Goal: Task Accomplishment & Management: Complete application form

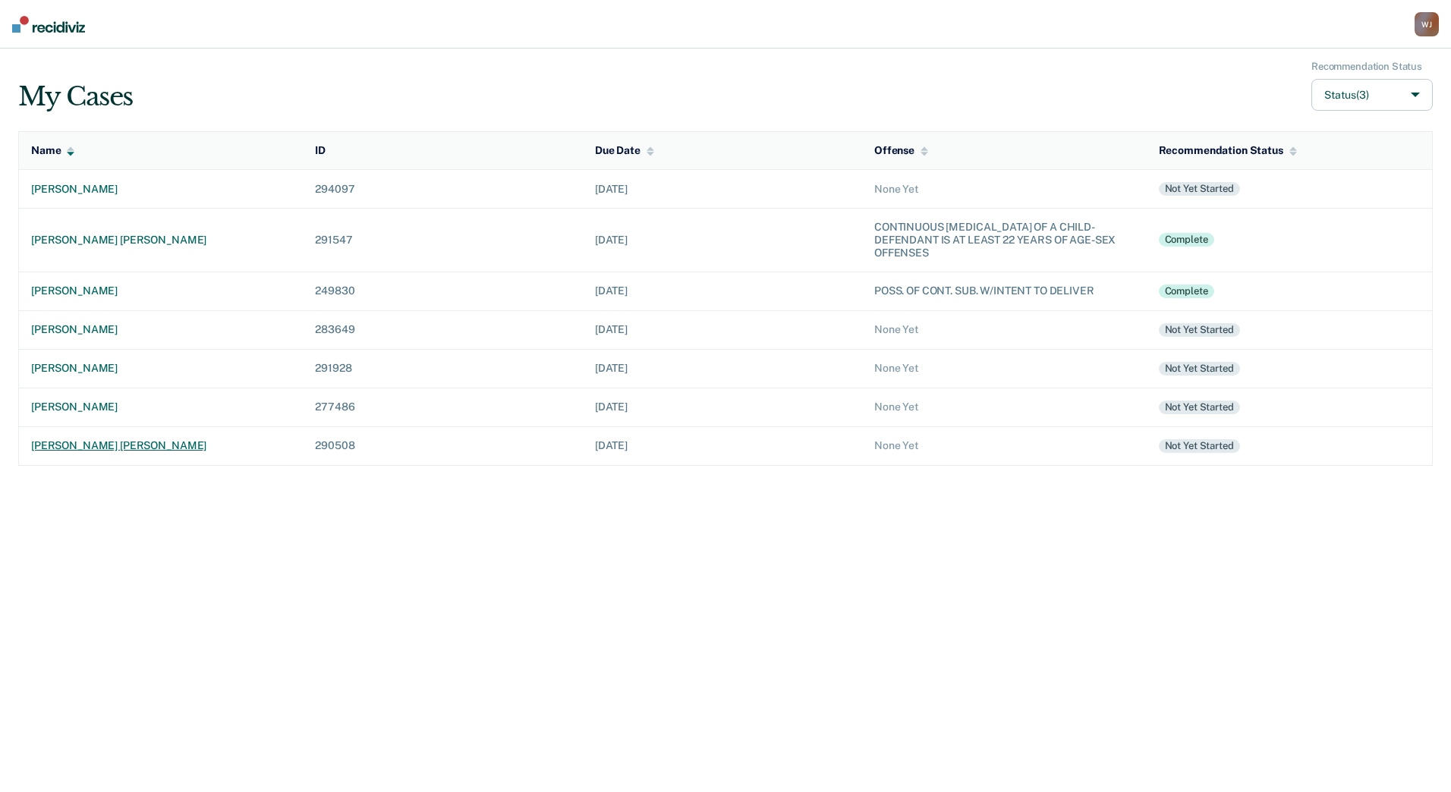
click at [99, 449] on div "[PERSON_NAME] [PERSON_NAME]" at bounding box center [161, 446] width 260 height 13
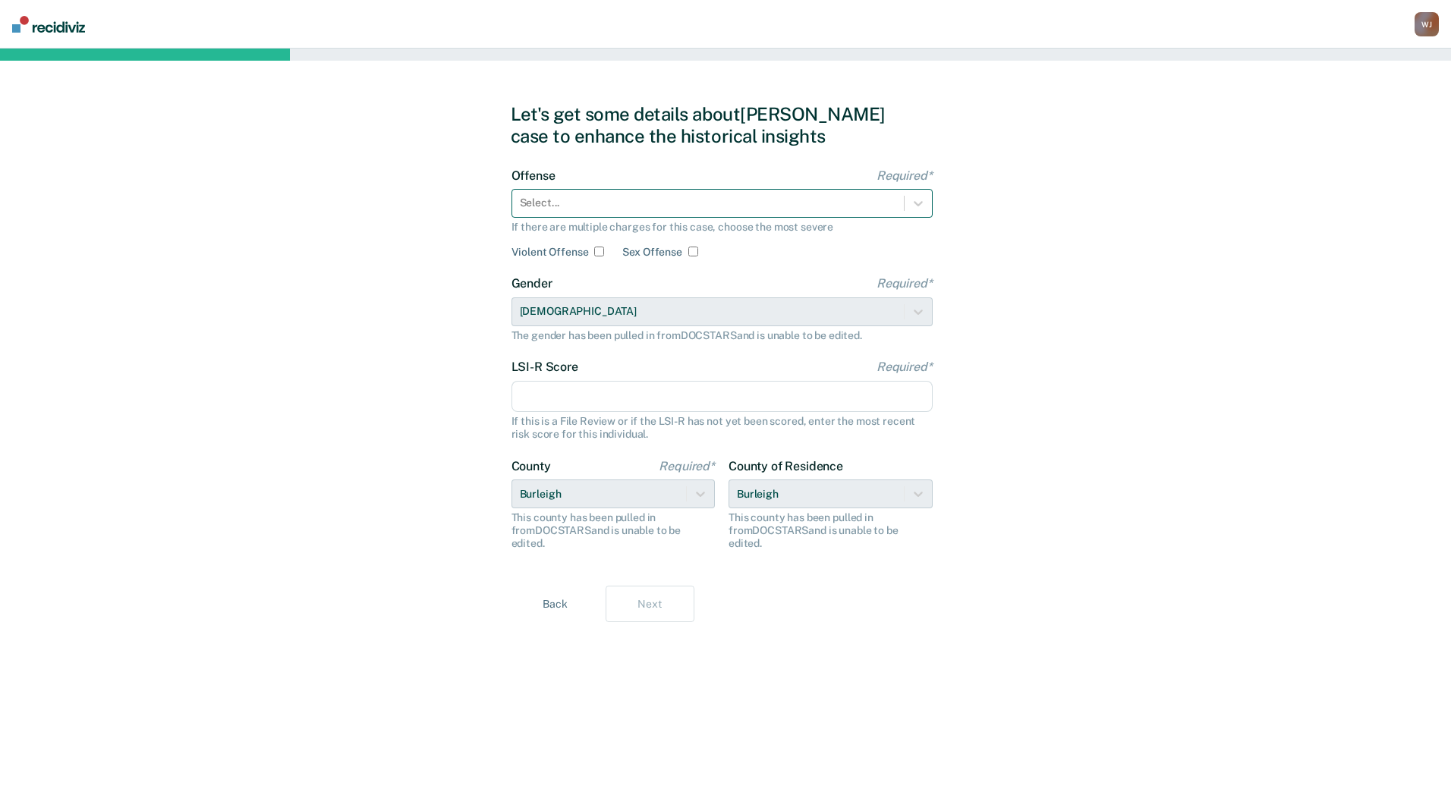
click at [796, 208] on div at bounding box center [708, 203] width 377 height 16
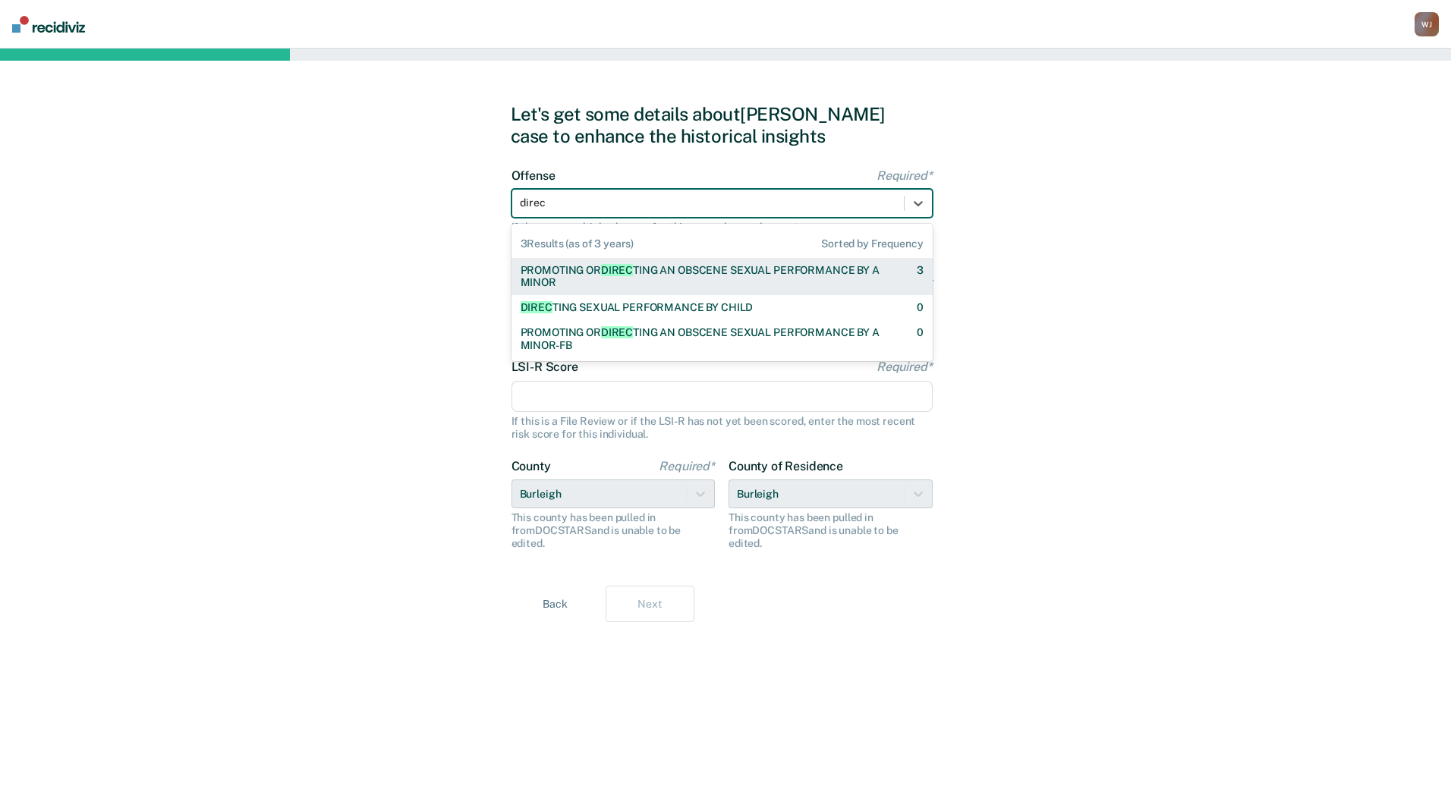
type input "direct"
click at [778, 277] on div "PROMOTING OR DIRECT ING AN OBSCENE SEXUAL PERFORMANCE BY A MINOR" at bounding box center [706, 277] width 370 height 26
checkbox input "true"
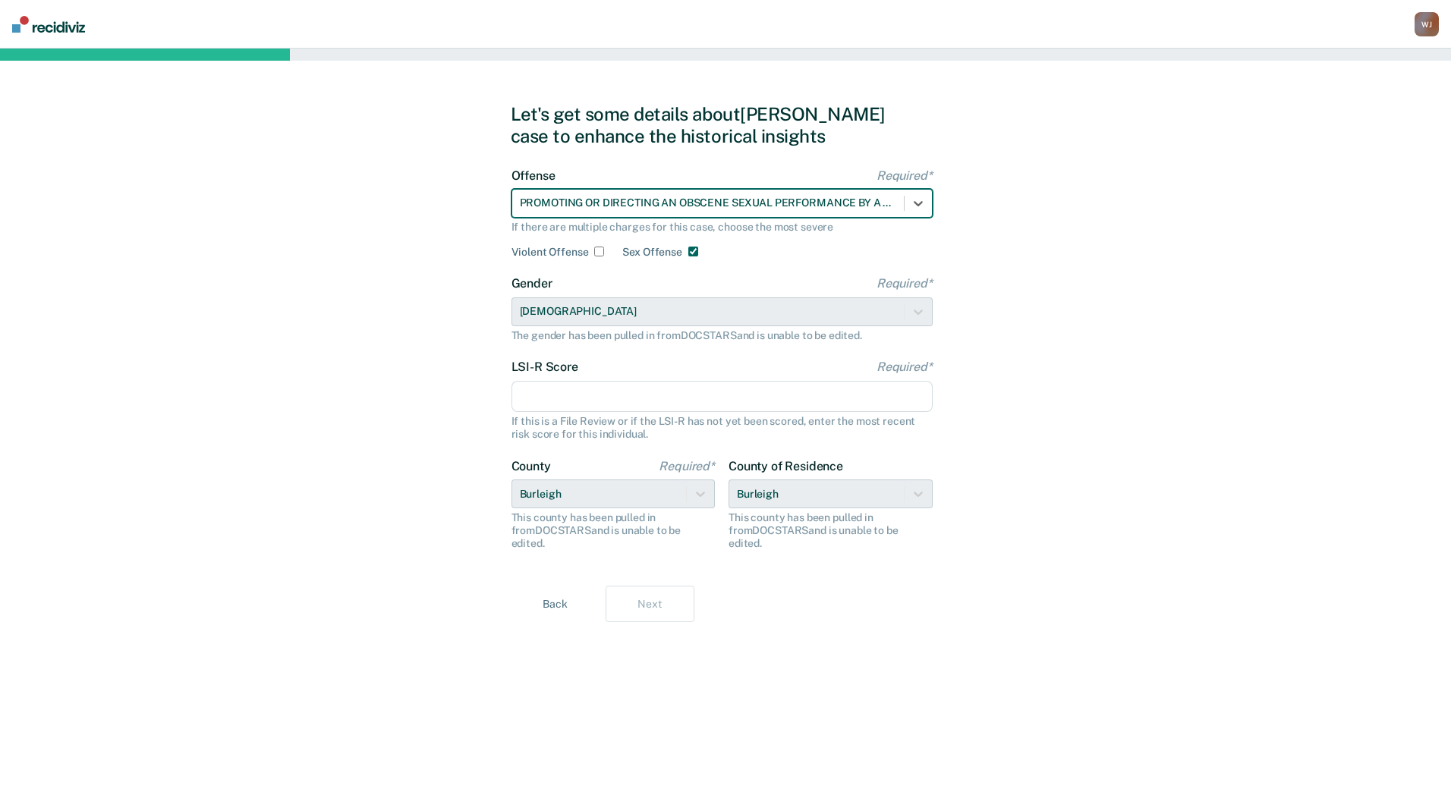
click at [792, 402] on input "LSI-R Score Required*" at bounding box center [722, 397] width 421 height 32
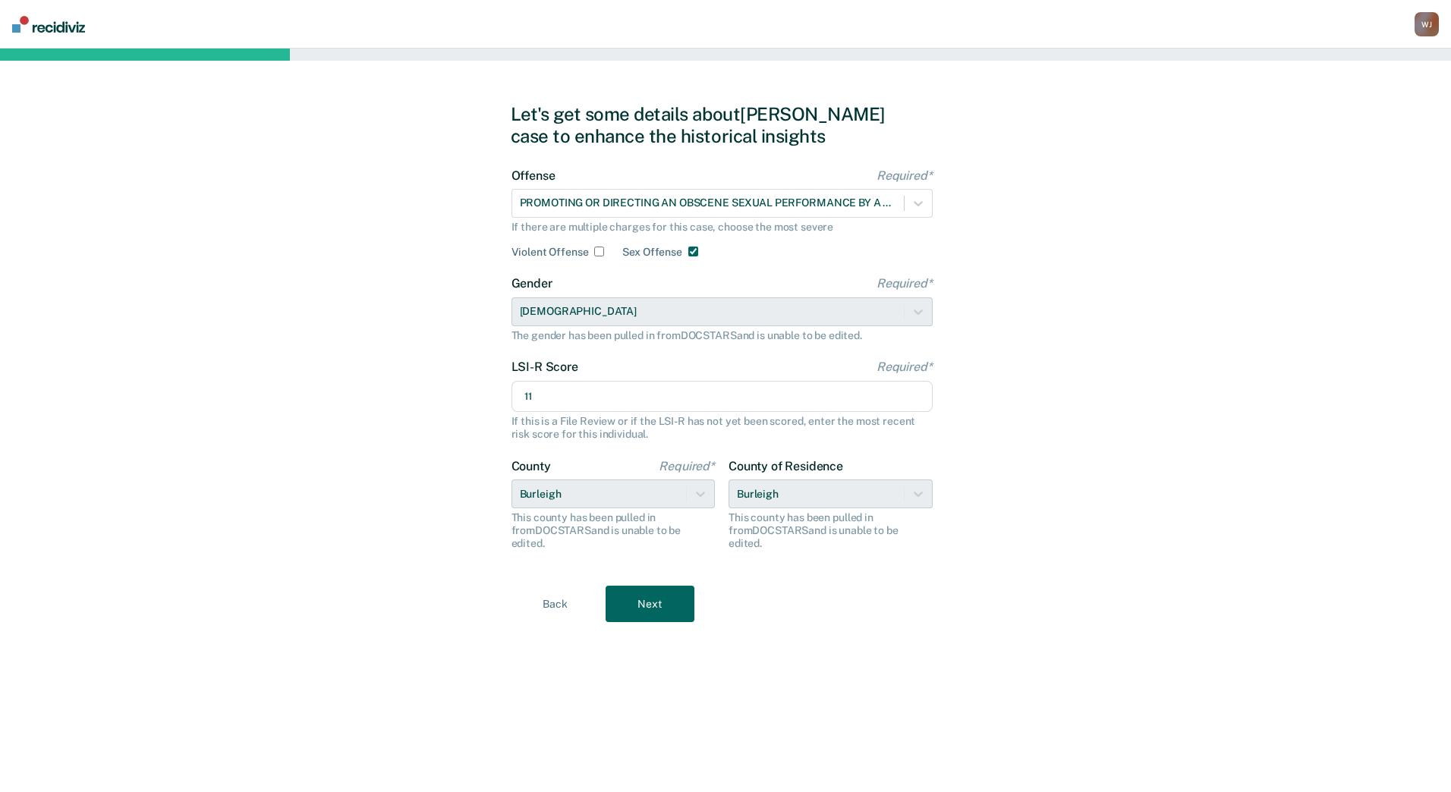
type input "11"
click at [654, 596] on button "Next" at bounding box center [650, 604] width 89 height 36
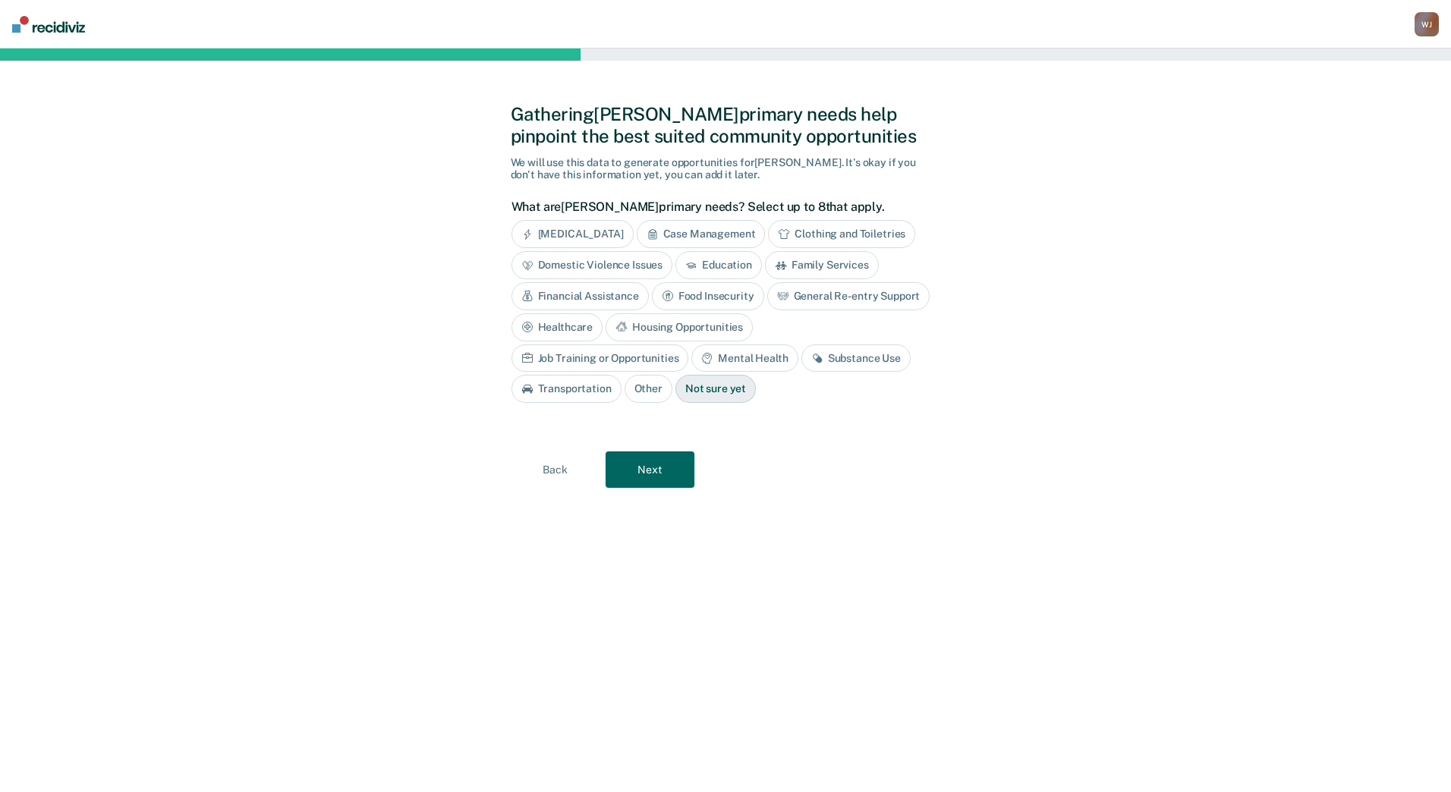
click at [692, 358] on div "Mental Health" at bounding box center [745, 359] width 106 height 28
click at [651, 468] on button "Next" at bounding box center [650, 470] width 89 height 36
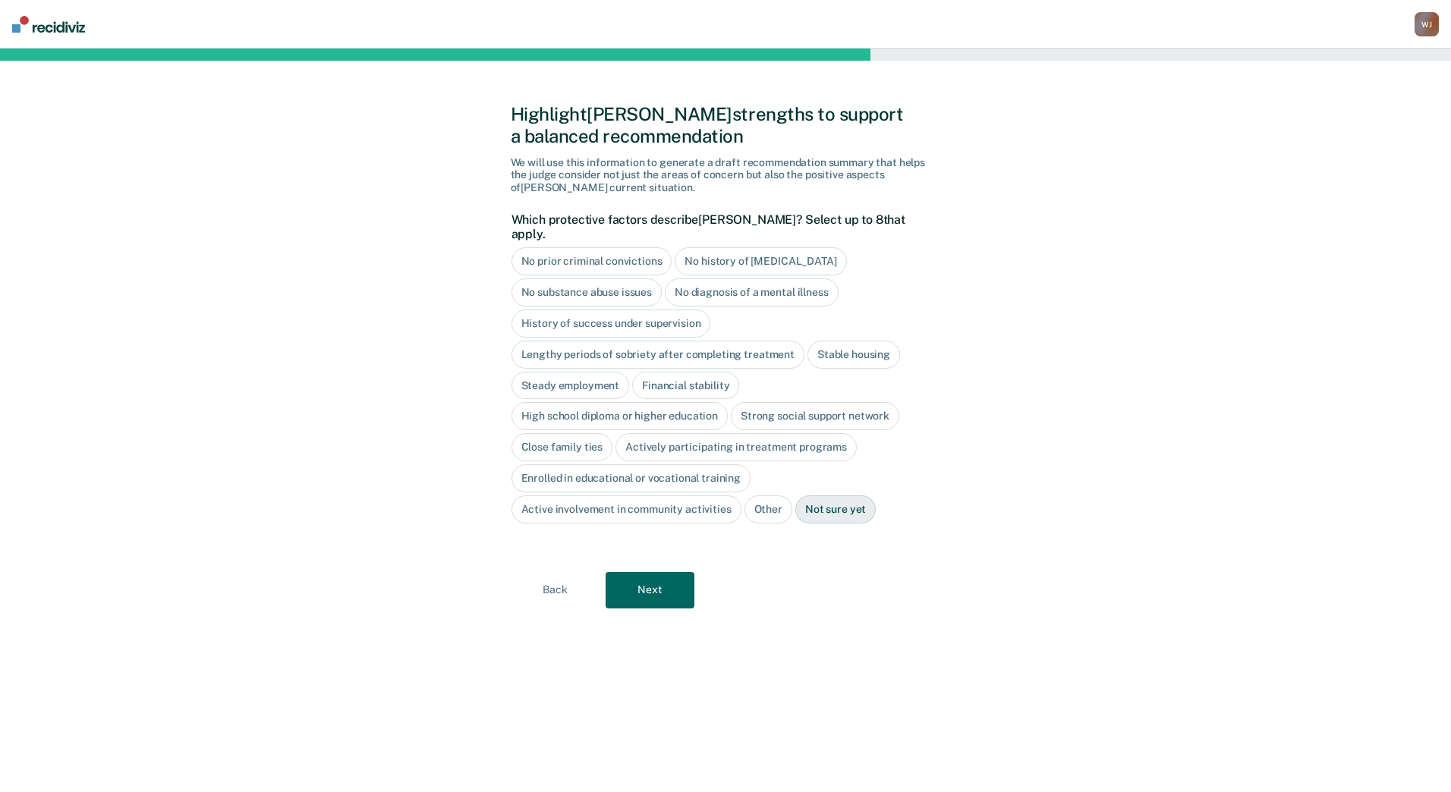
click at [726, 250] on div "No history of [MEDICAL_DATA]" at bounding box center [761, 261] width 172 height 28
click at [617, 280] on div "No substance abuse issues" at bounding box center [587, 293] width 151 height 28
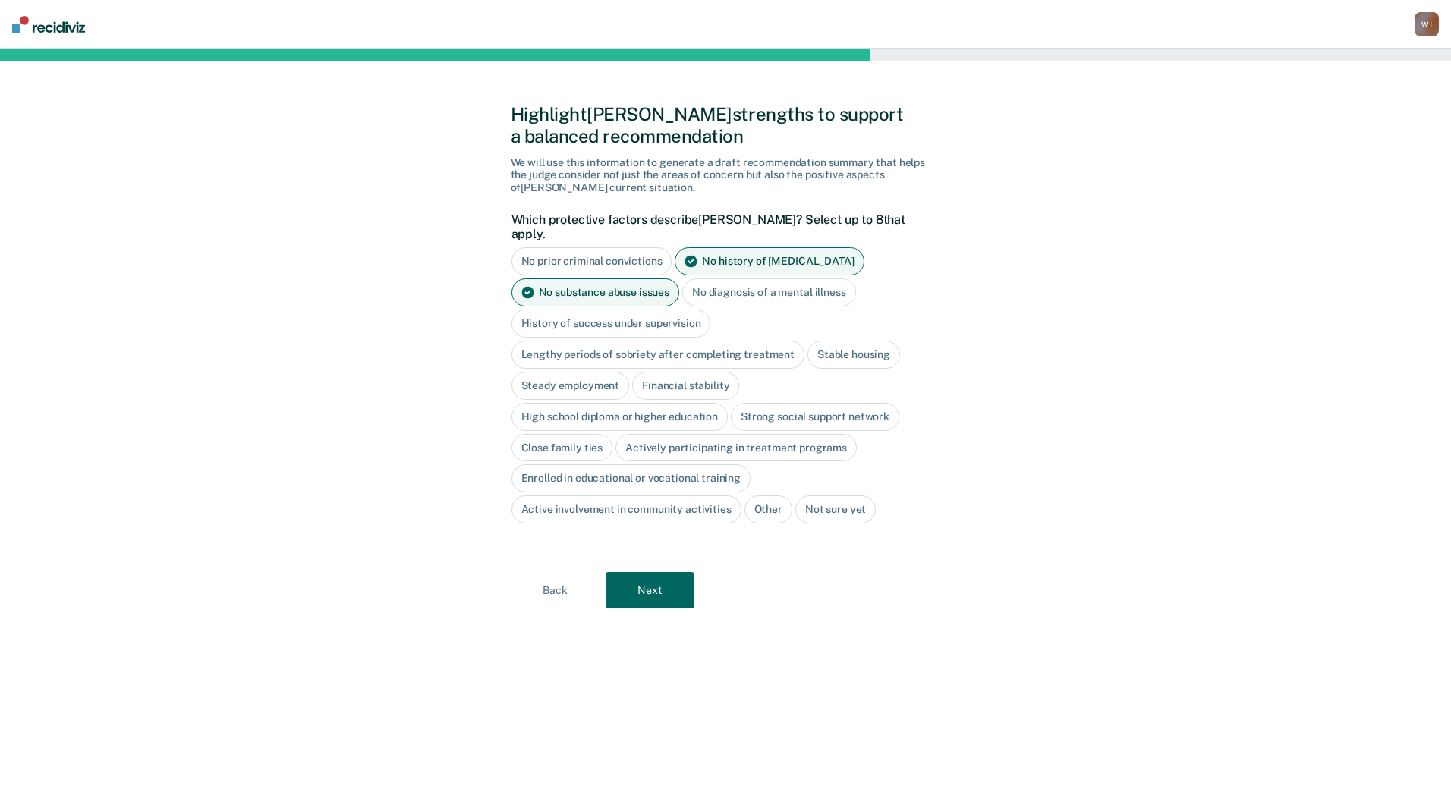
click at [864, 341] on div "Stable housing" at bounding box center [854, 355] width 93 height 28
click at [604, 372] on div "Steady employment" at bounding box center [571, 386] width 118 height 28
click at [577, 435] on div "Close family ties" at bounding box center [563, 448] width 102 height 28
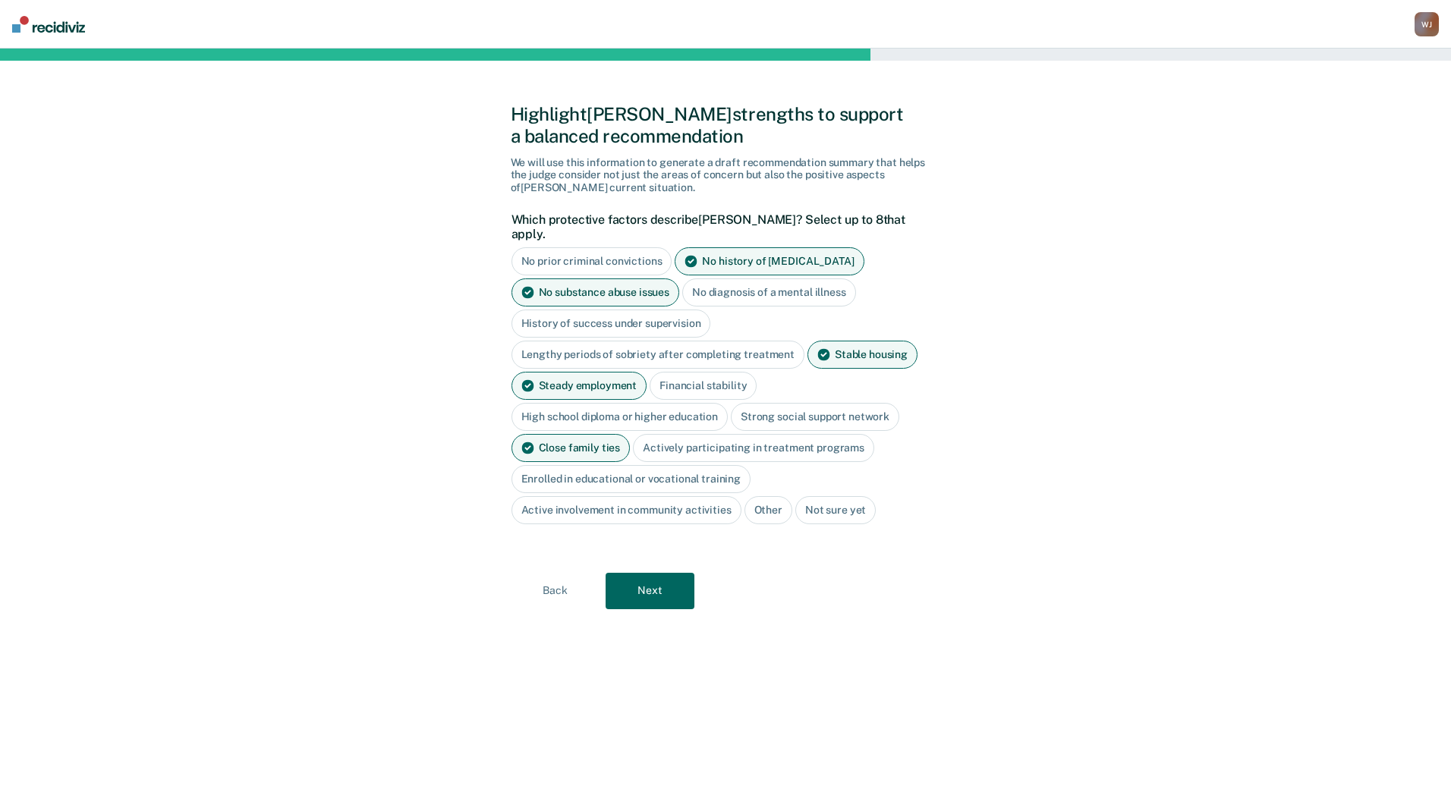
click at [787, 434] on div "Actively participating in treatment programs" at bounding box center [753, 448] width 241 height 28
click at [651, 584] on button "Next" at bounding box center [650, 591] width 89 height 36
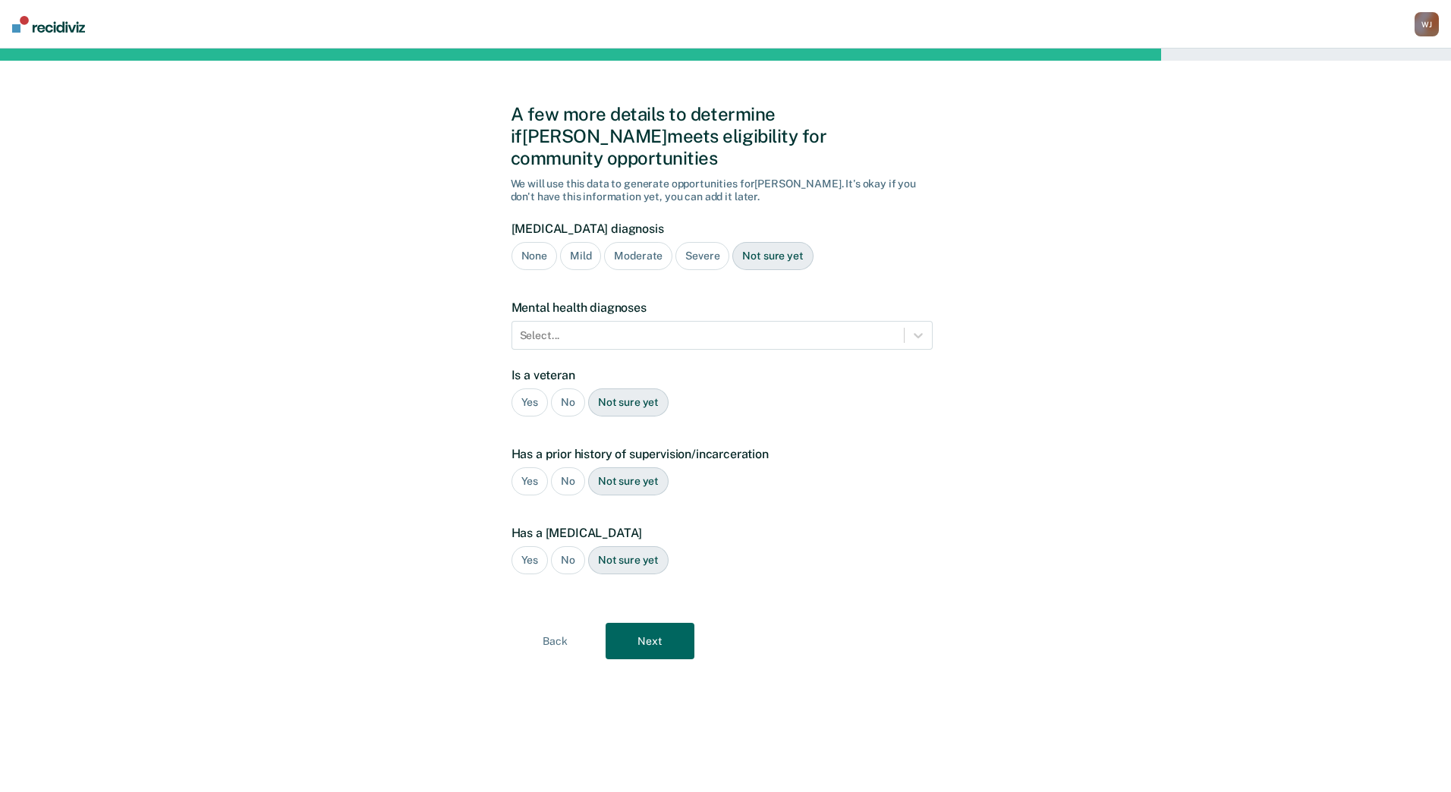
click at [543, 242] on div "None" at bounding box center [535, 256] width 46 height 28
click at [915, 322] on div at bounding box center [918, 335] width 27 height 27
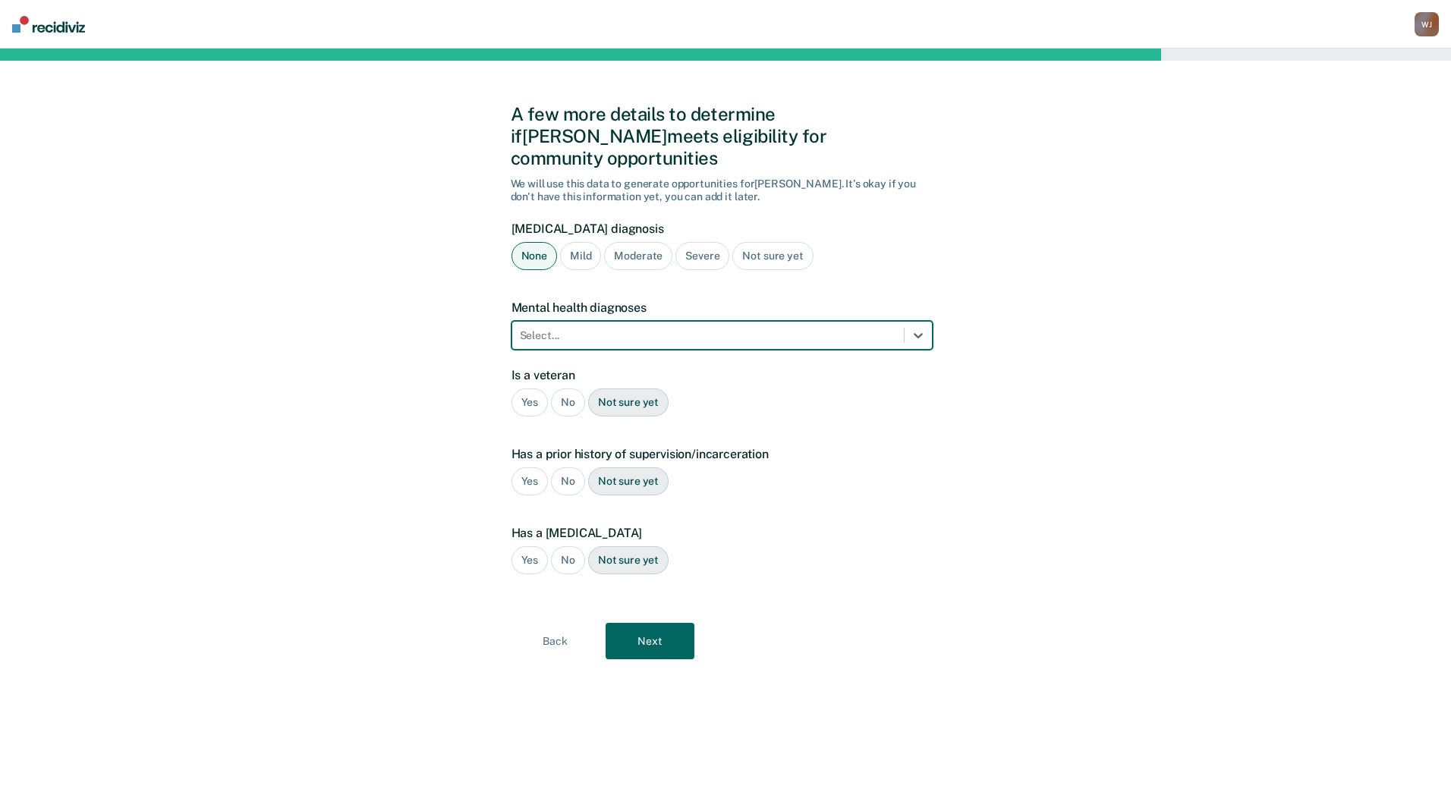
click at [830, 328] on div at bounding box center [708, 336] width 377 height 16
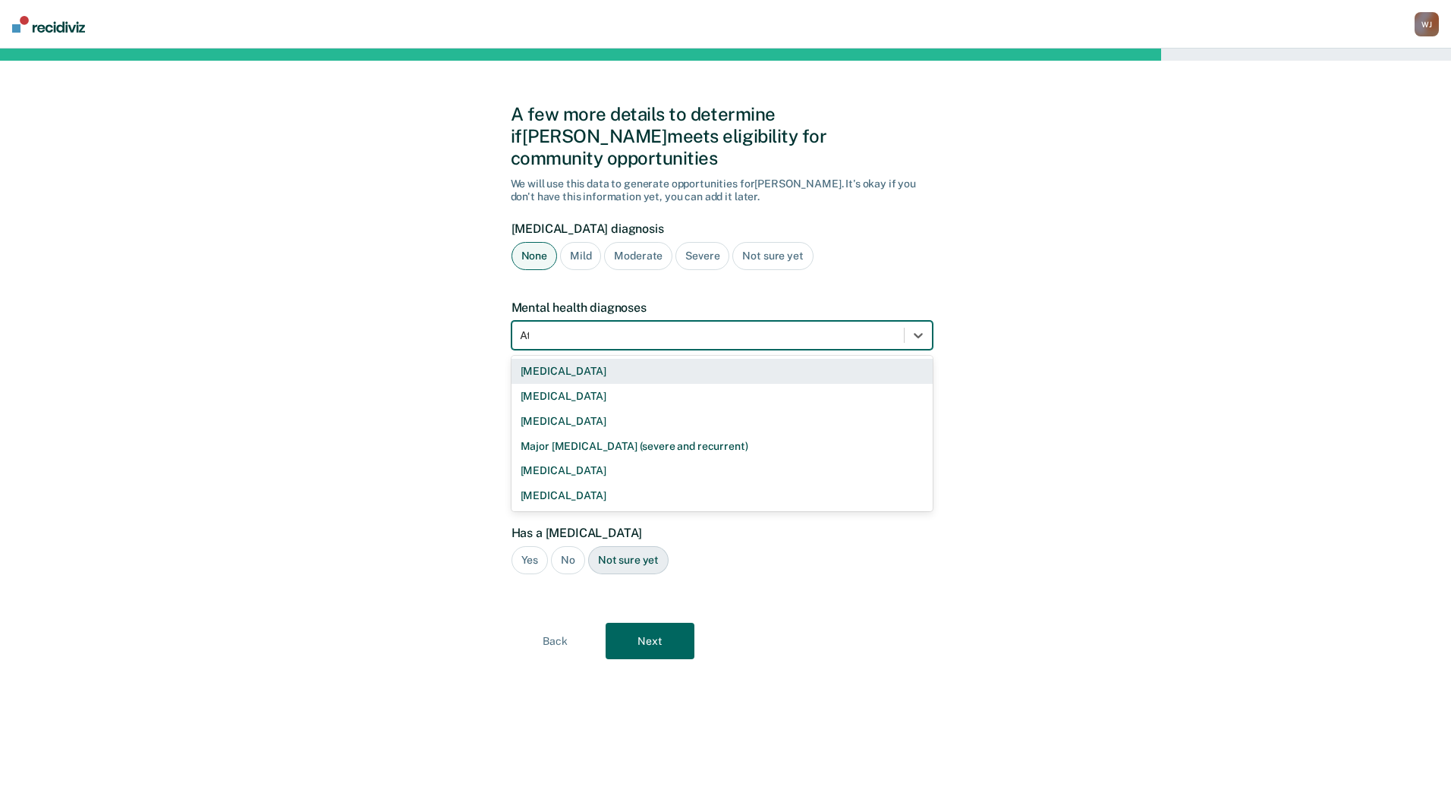
type input "A"
click at [929, 322] on div at bounding box center [918, 335] width 27 height 27
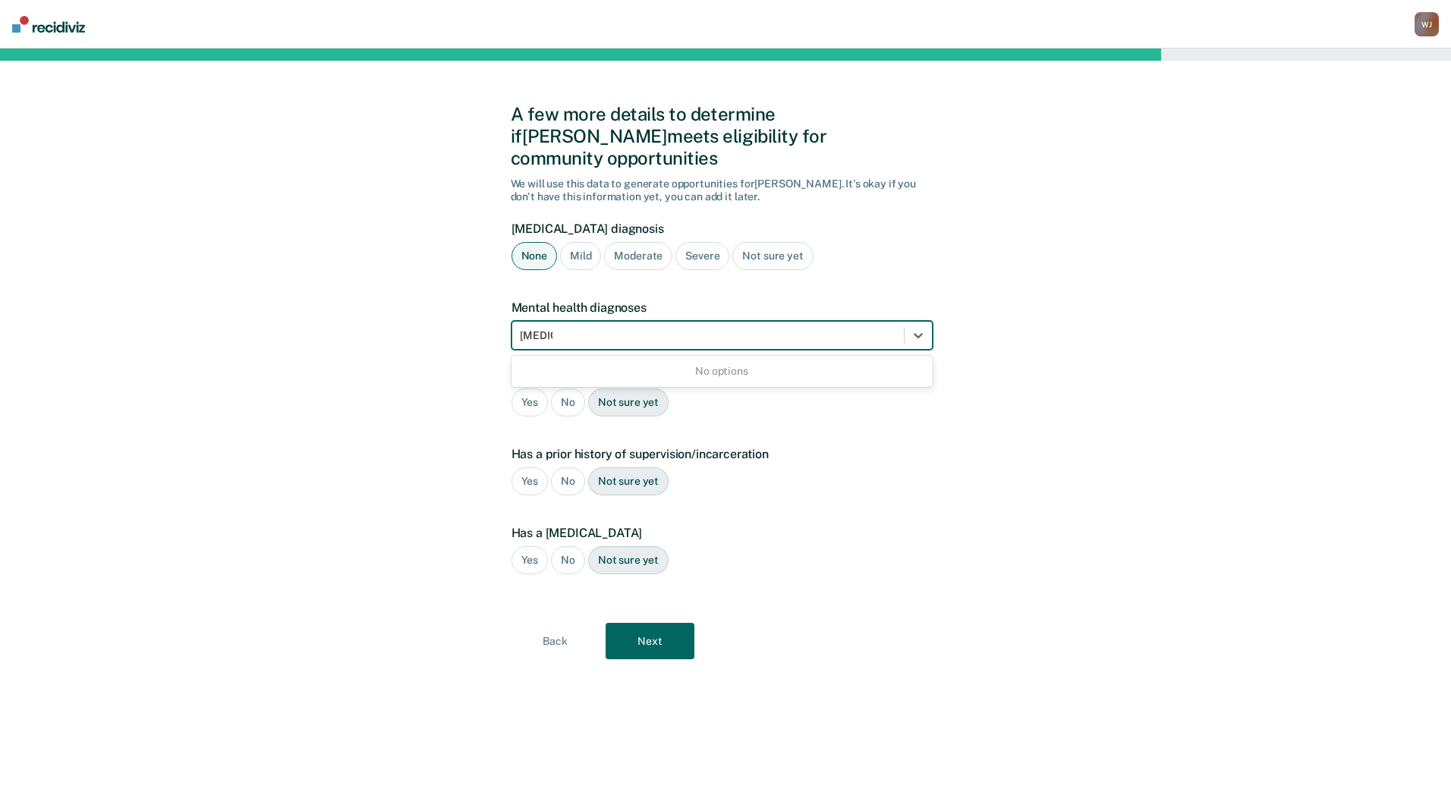
type input "[MEDICAL_DATA]"
click at [854, 414] on div "A few more details to determine if [PERSON_NAME] meets eligibility for communit…" at bounding box center [725, 421] width 1451 height 744
click at [571, 389] on div "No" at bounding box center [568, 403] width 34 height 28
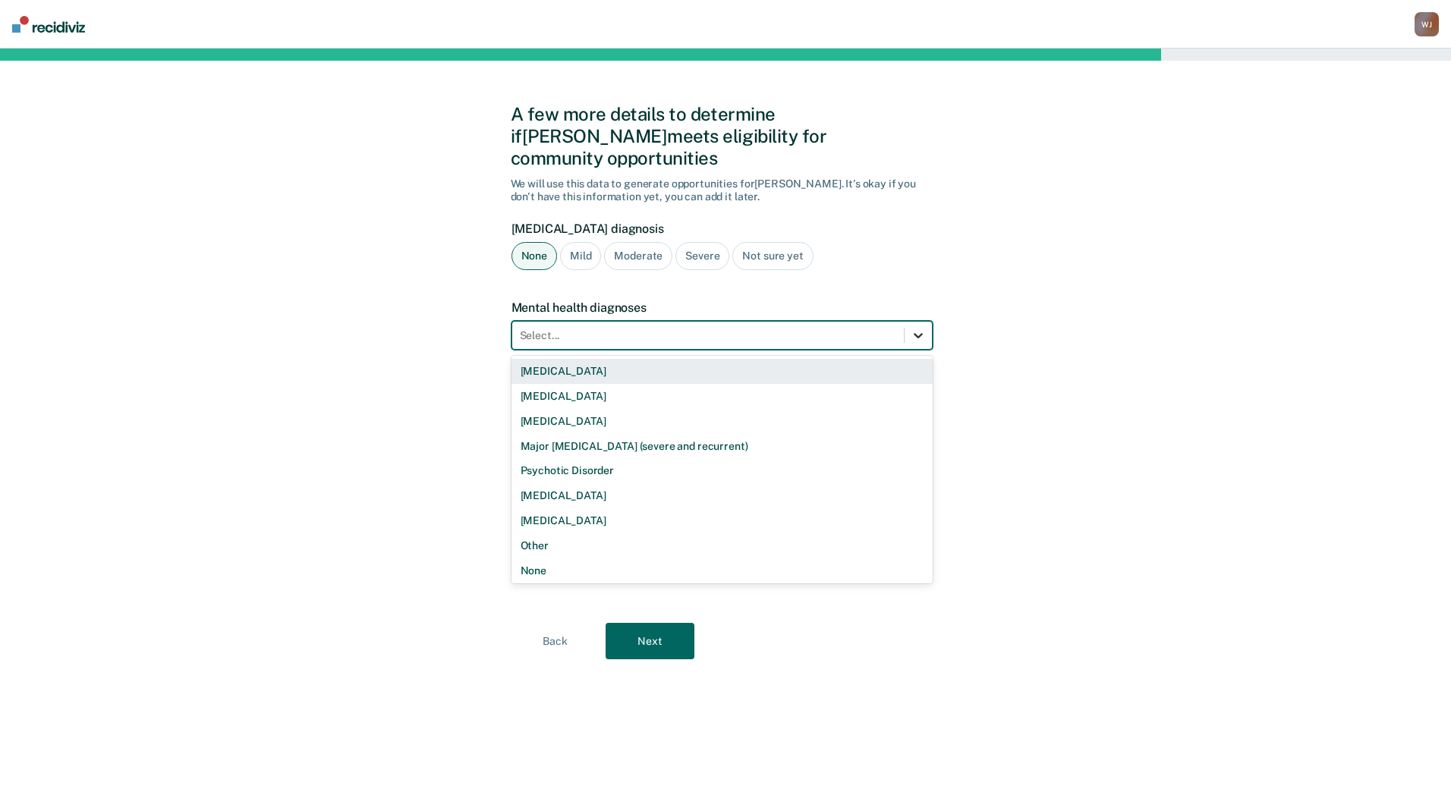
click at [912, 328] on icon at bounding box center [918, 335] width 15 height 15
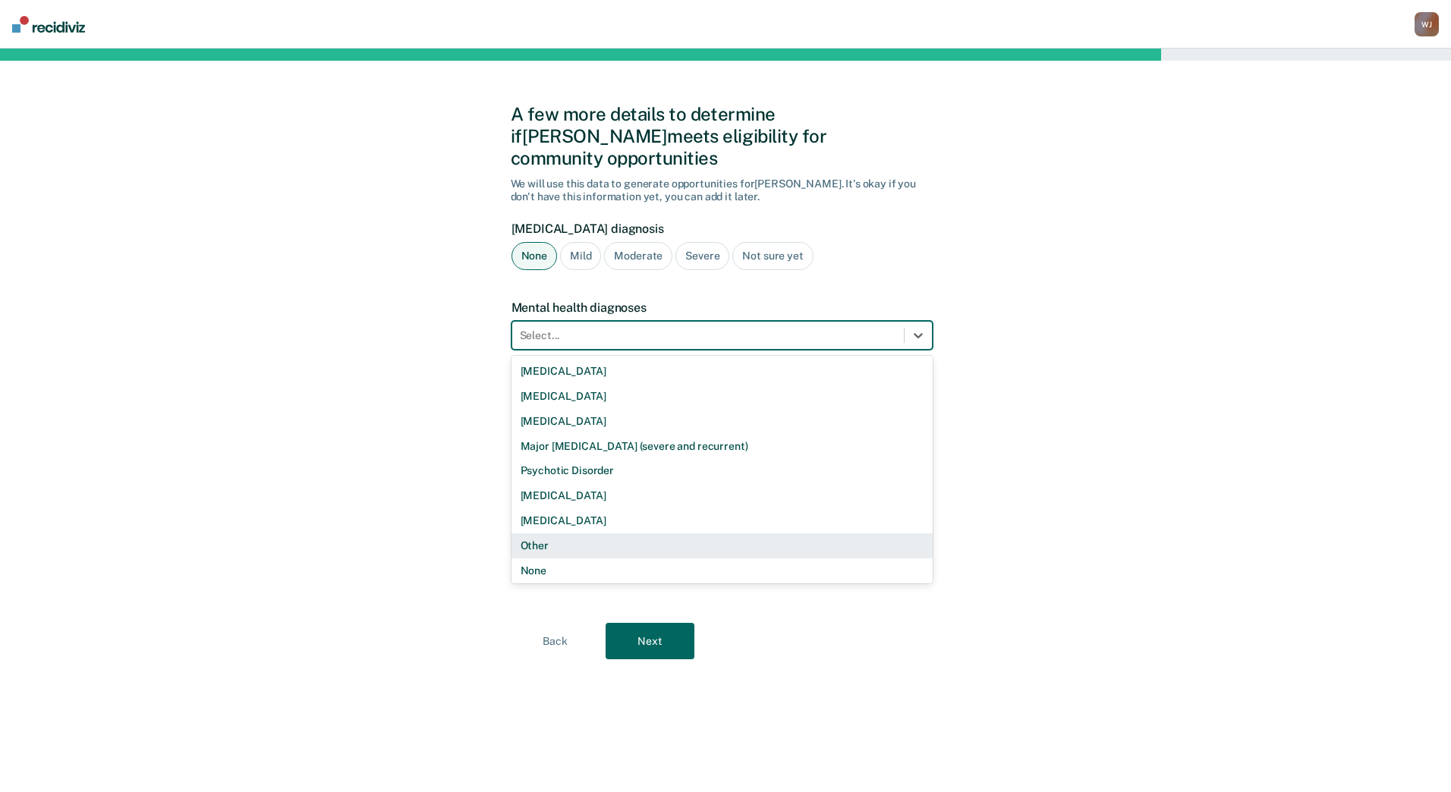
click at [783, 534] on div "Other" at bounding box center [722, 546] width 421 height 25
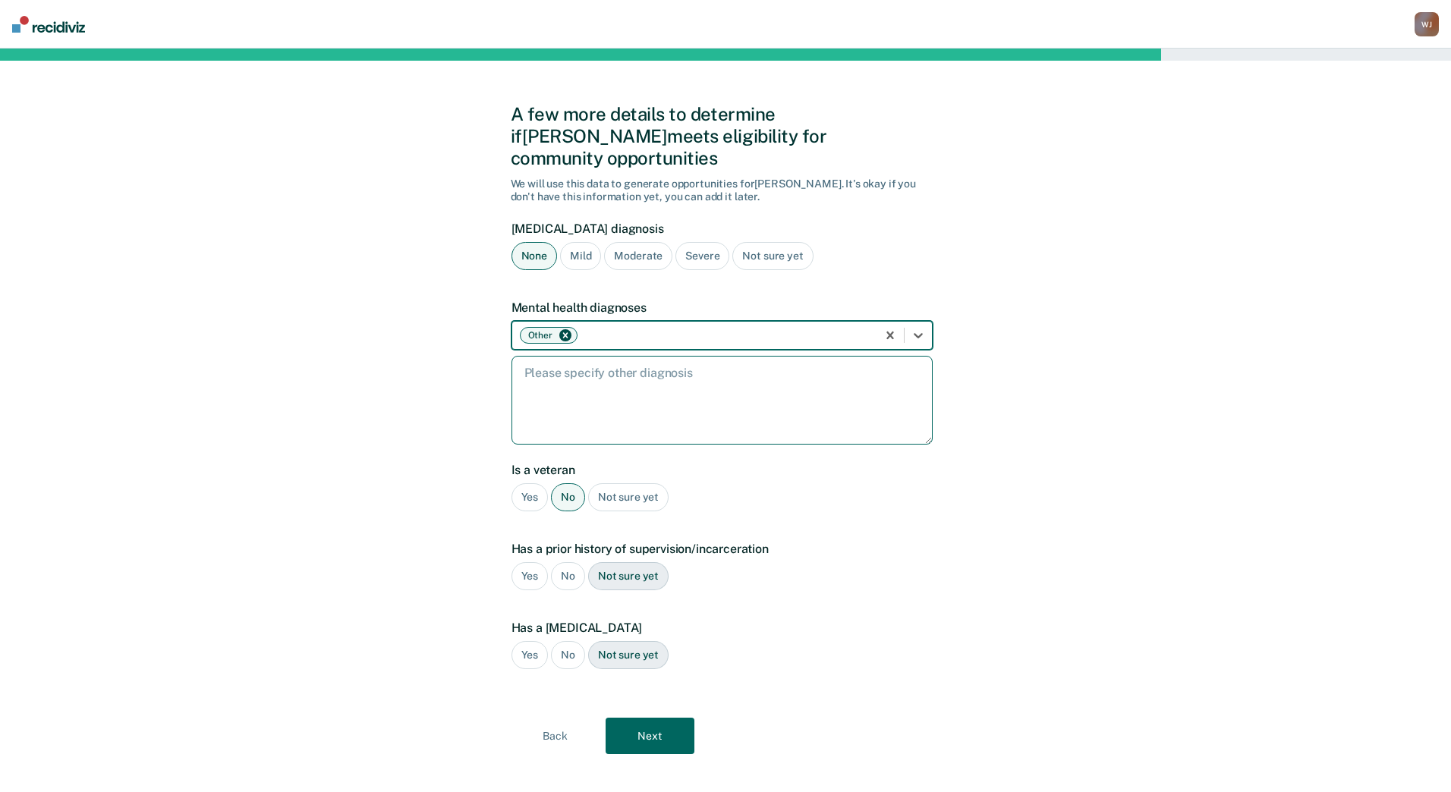
click at [615, 363] on textarea at bounding box center [722, 400] width 421 height 89
type textarea "[MEDICAL_DATA]"
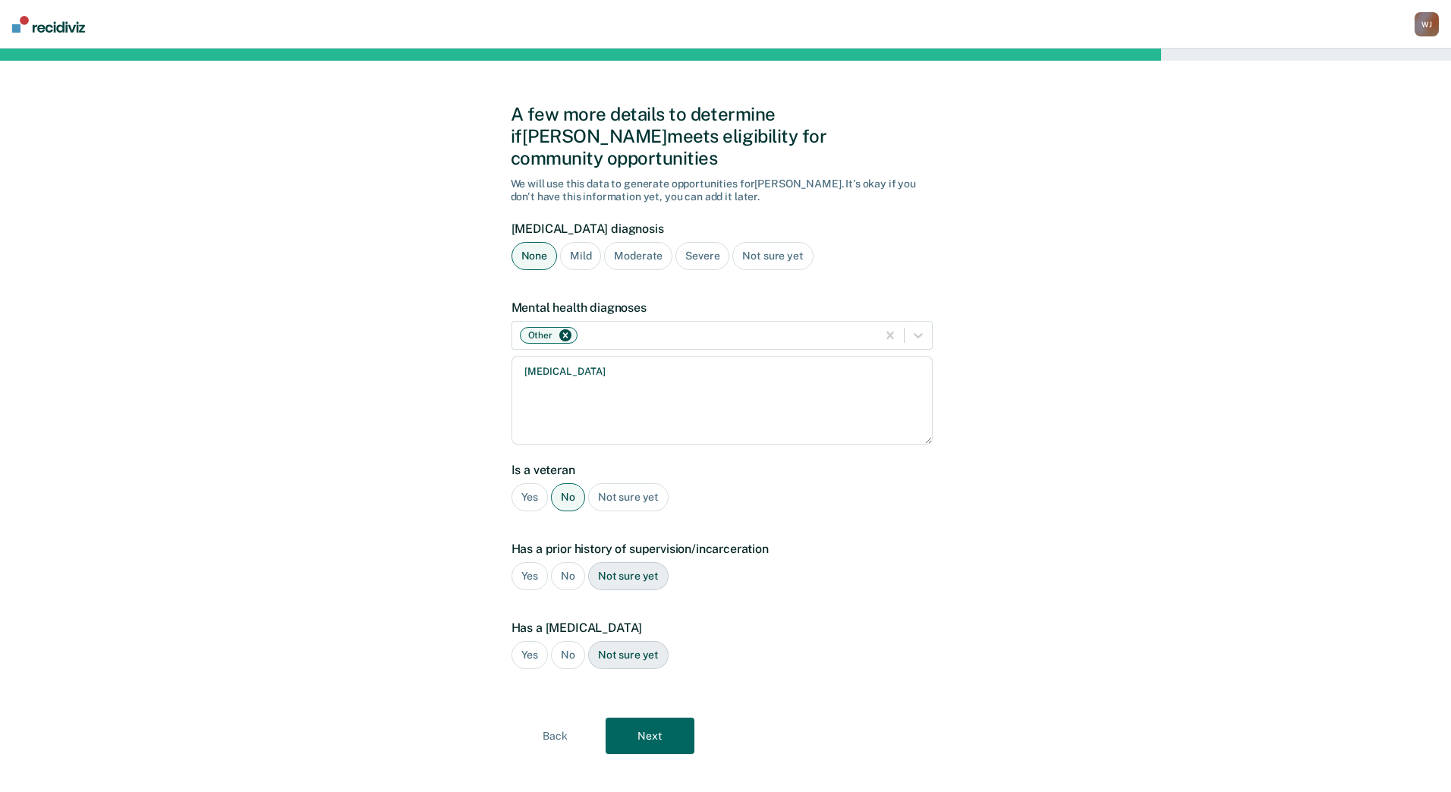
click at [773, 484] on div "Yes No Not sure yet" at bounding box center [722, 498] width 421 height 28
click at [572, 562] on div "No" at bounding box center [568, 576] width 34 height 28
drag, startPoint x: 572, startPoint y: 556, endPoint x: 569, endPoint y: 633, distance: 77.5
click at [569, 641] on div "No" at bounding box center [568, 655] width 34 height 28
click at [673, 718] on button "Next" at bounding box center [650, 736] width 89 height 36
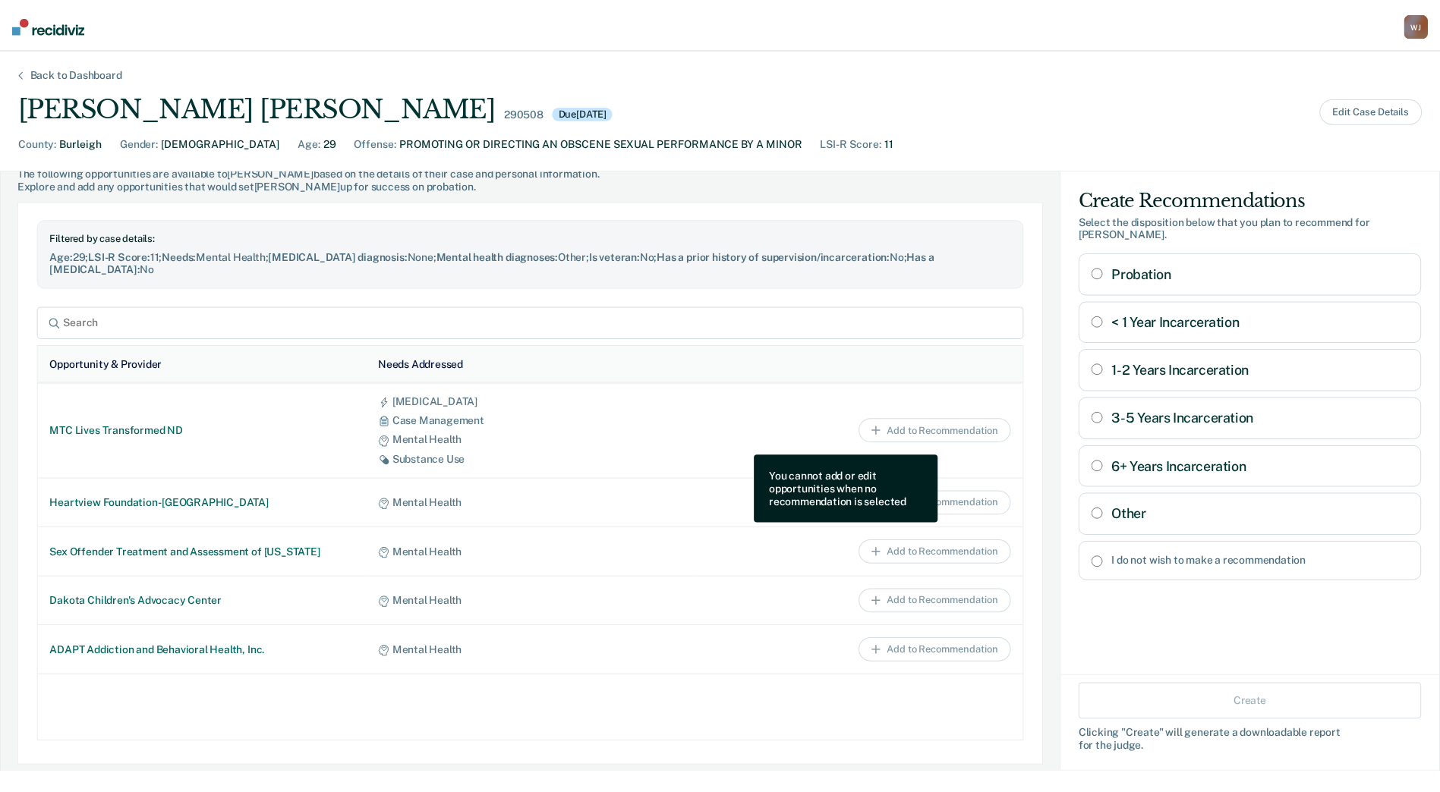
scroll to position [863, 0]
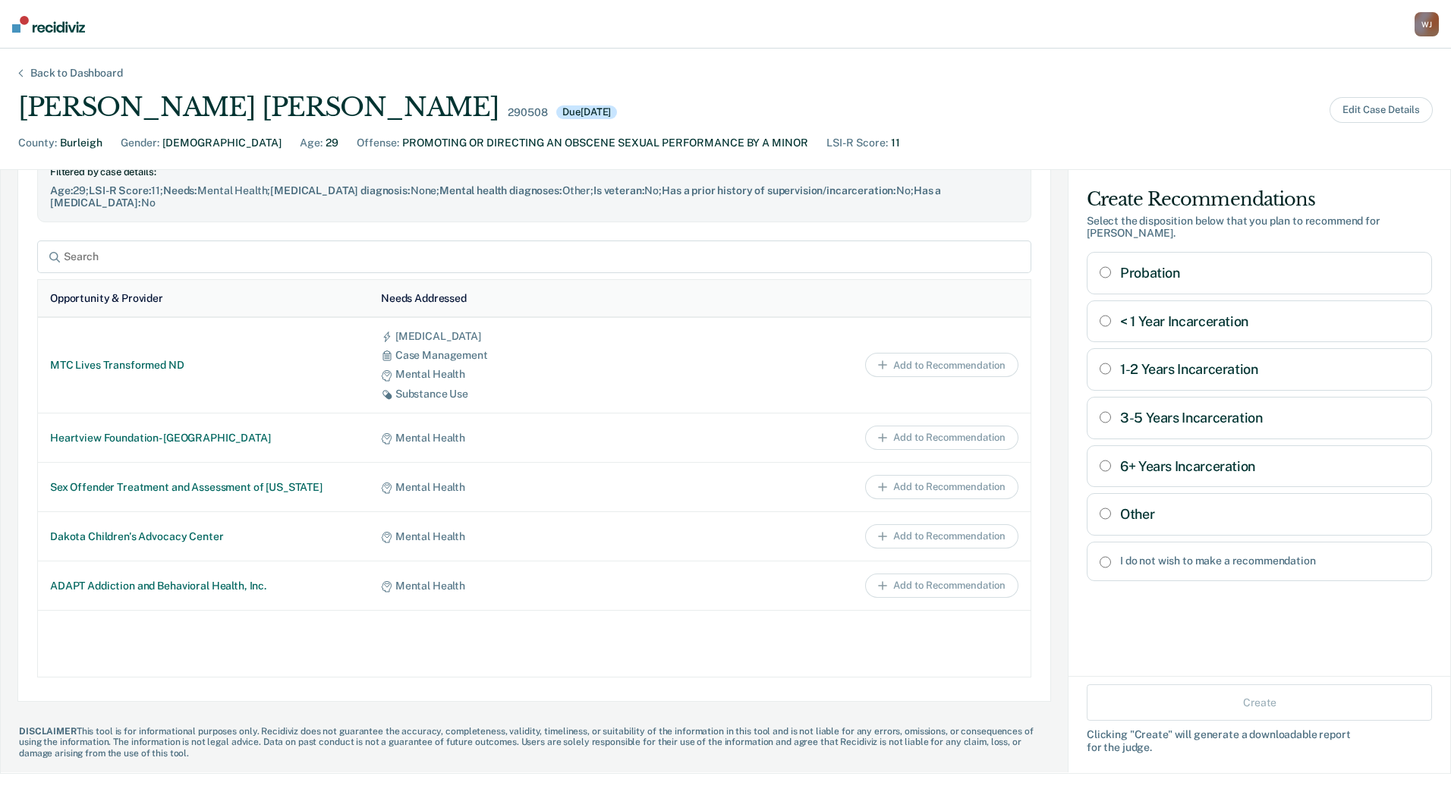
click at [1100, 411] on Incarceration "3-5 Years Incarceration" at bounding box center [1105, 417] width 11 height 12
radio Incarceration "true"
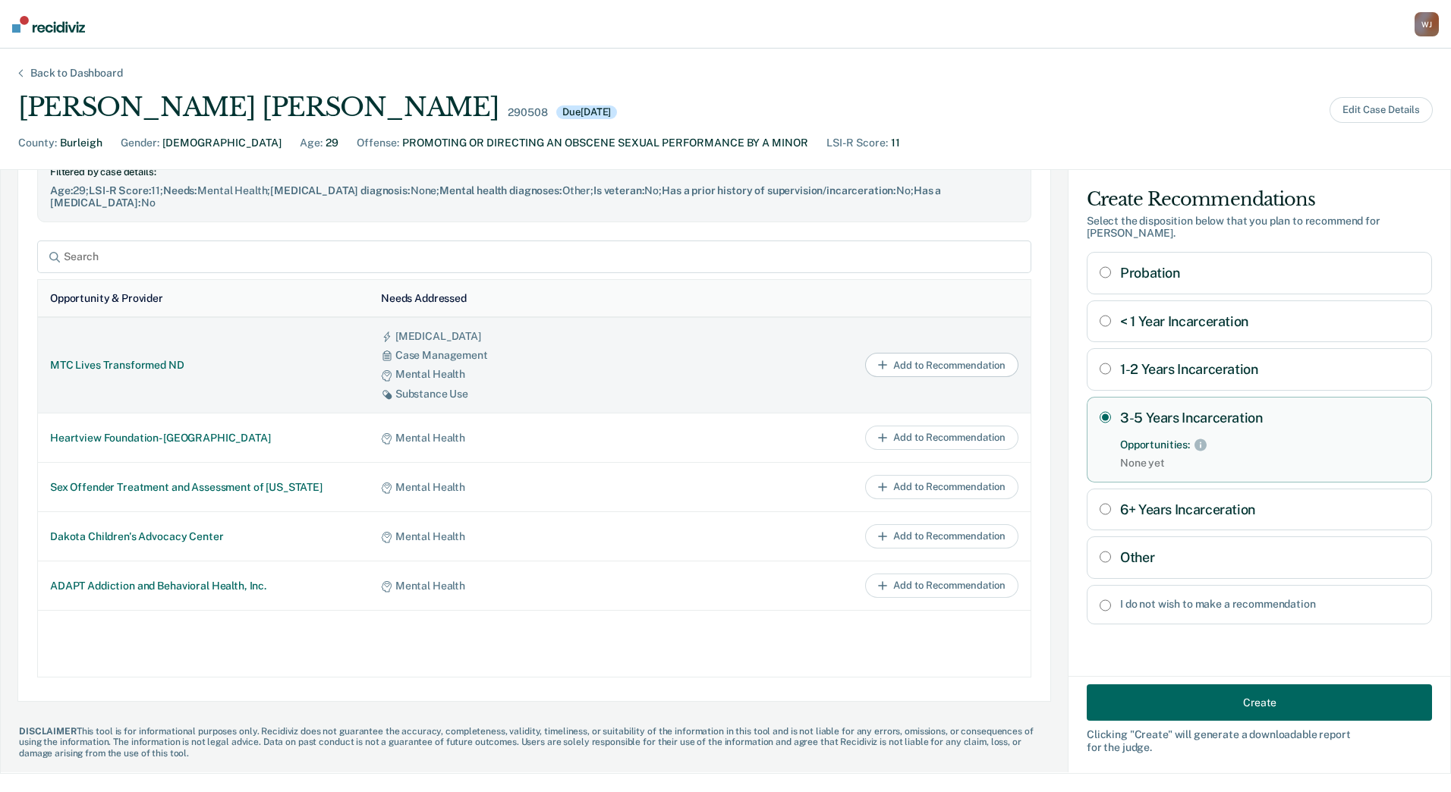
click at [924, 367] on button "Add to Recommendation" at bounding box center [941, 365] width 153 height 24
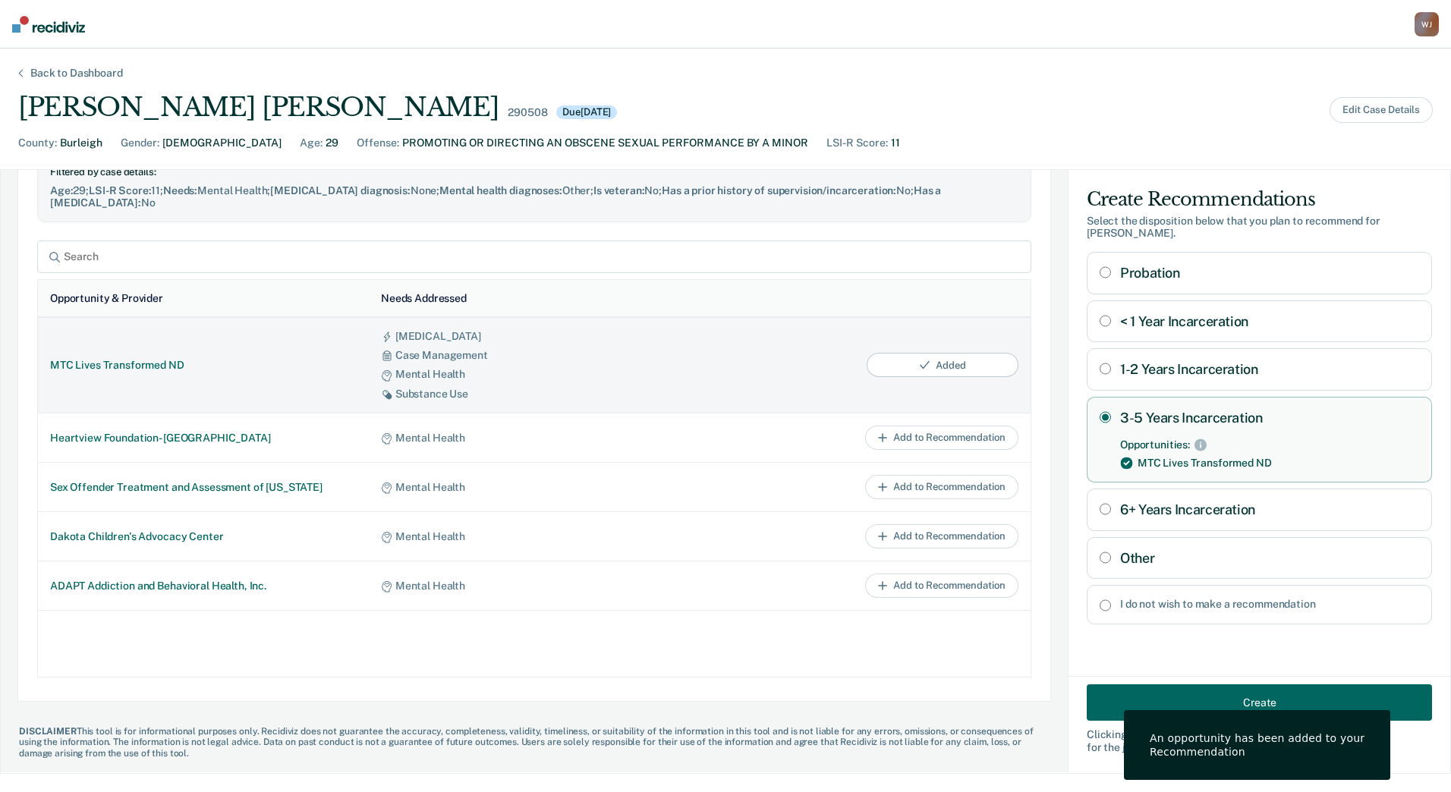
click at [924, 367] on button "Added" at bounding box center [943, 365] width 152 height 24
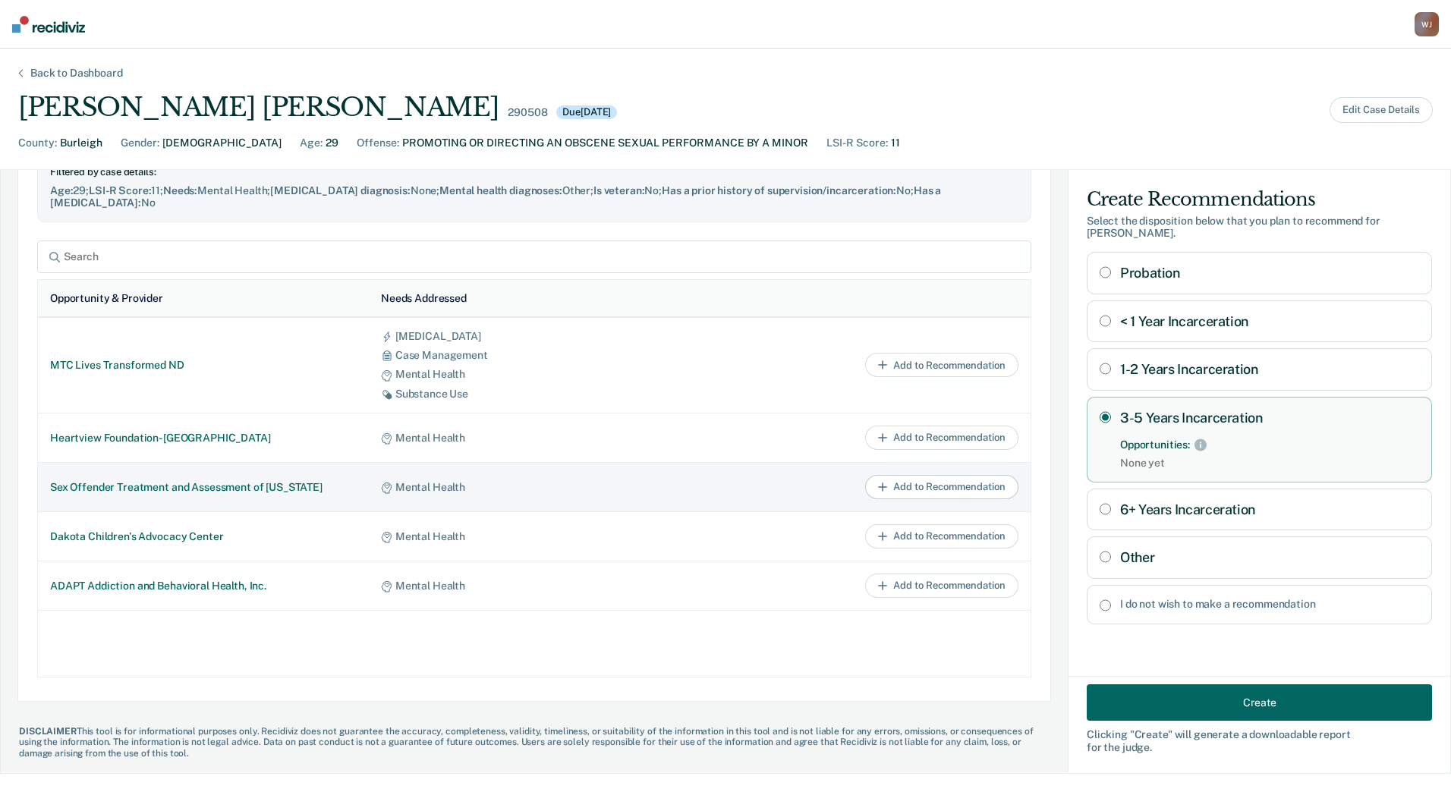
click at [944, 492] on button "Add to Recommendation" at bounding box center [941, 487] width 153 height 24
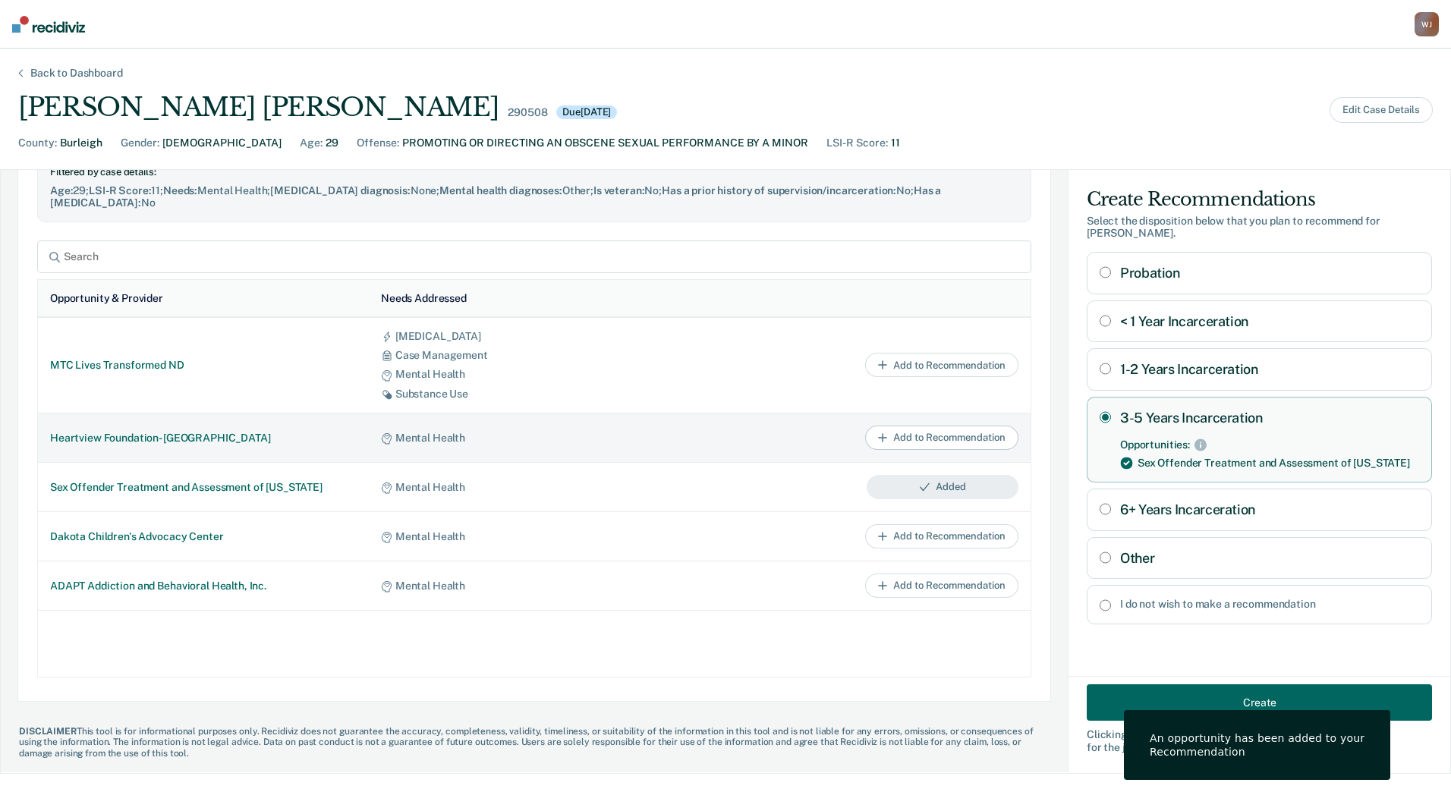
click at [931, 442] on button "Add to Recommendation" at bounding box center [941, 438] width 153 height 24
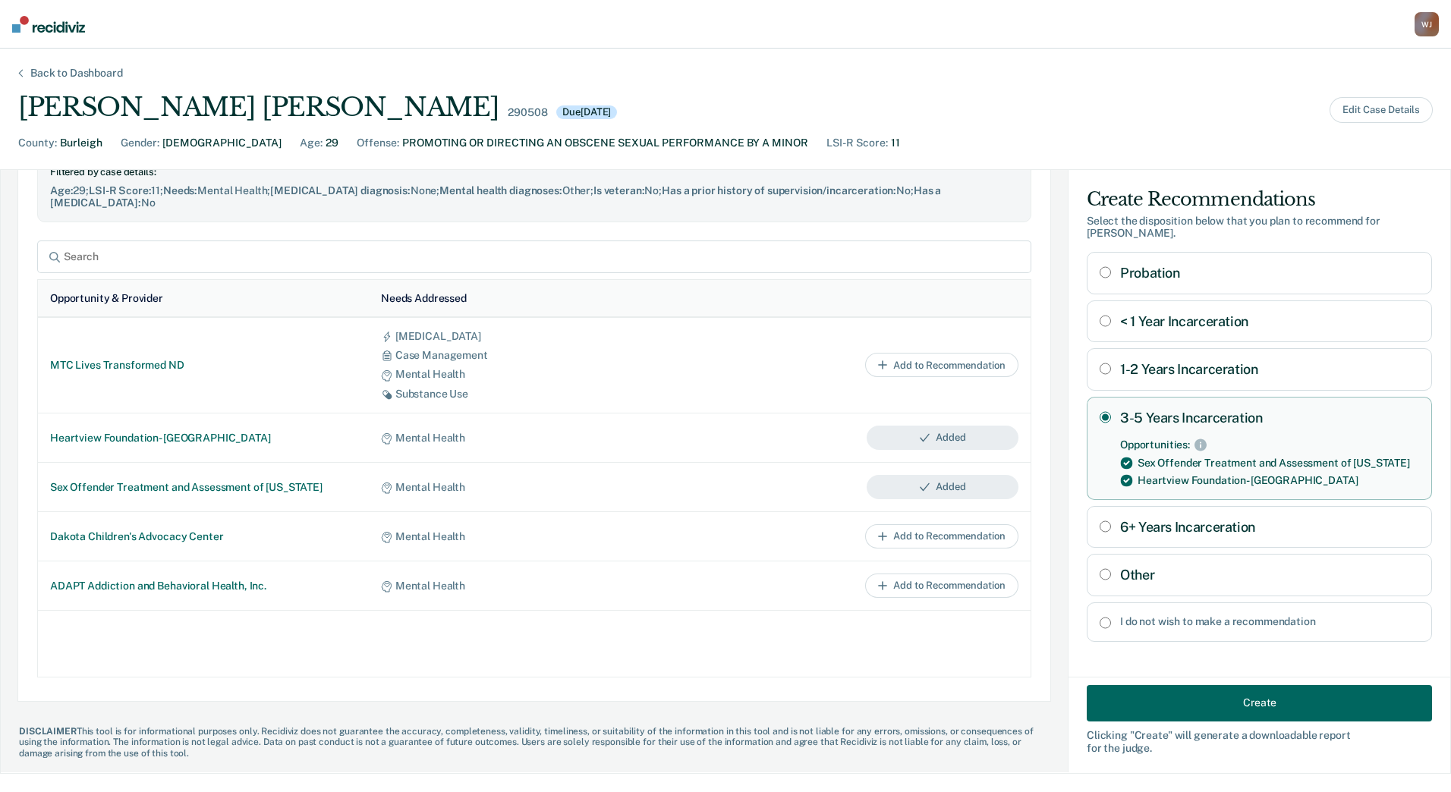
click at [1193, 713] on button "Create" at bounding box center [1259, 703] width 345 height 36
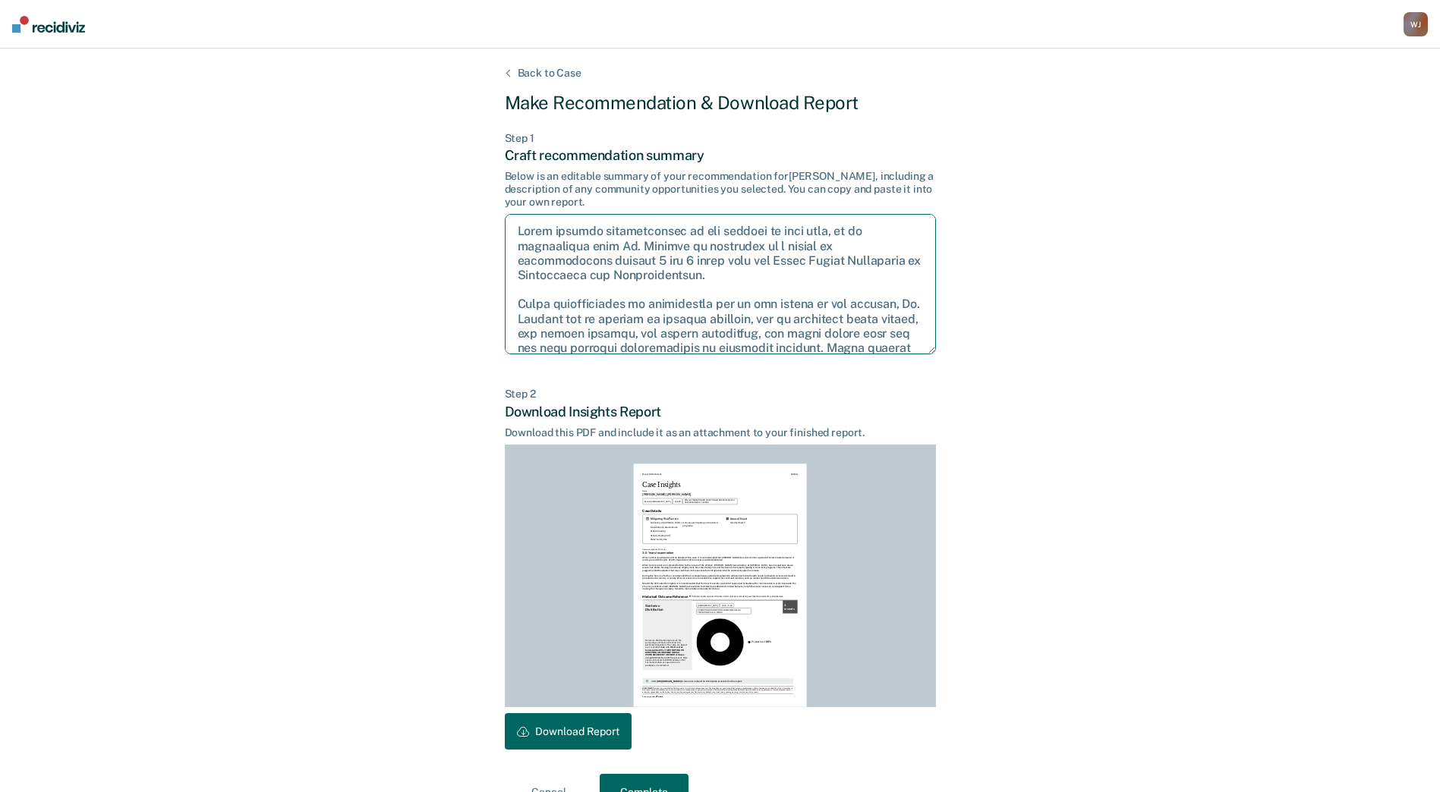
drag, startPoint x: 591, startPoint y: 259, endPoint x: 720, endPoint y: 268, distance: 129.4
click at [720, 268] on textarea at bounding box center [720, 284] width 431 height 140
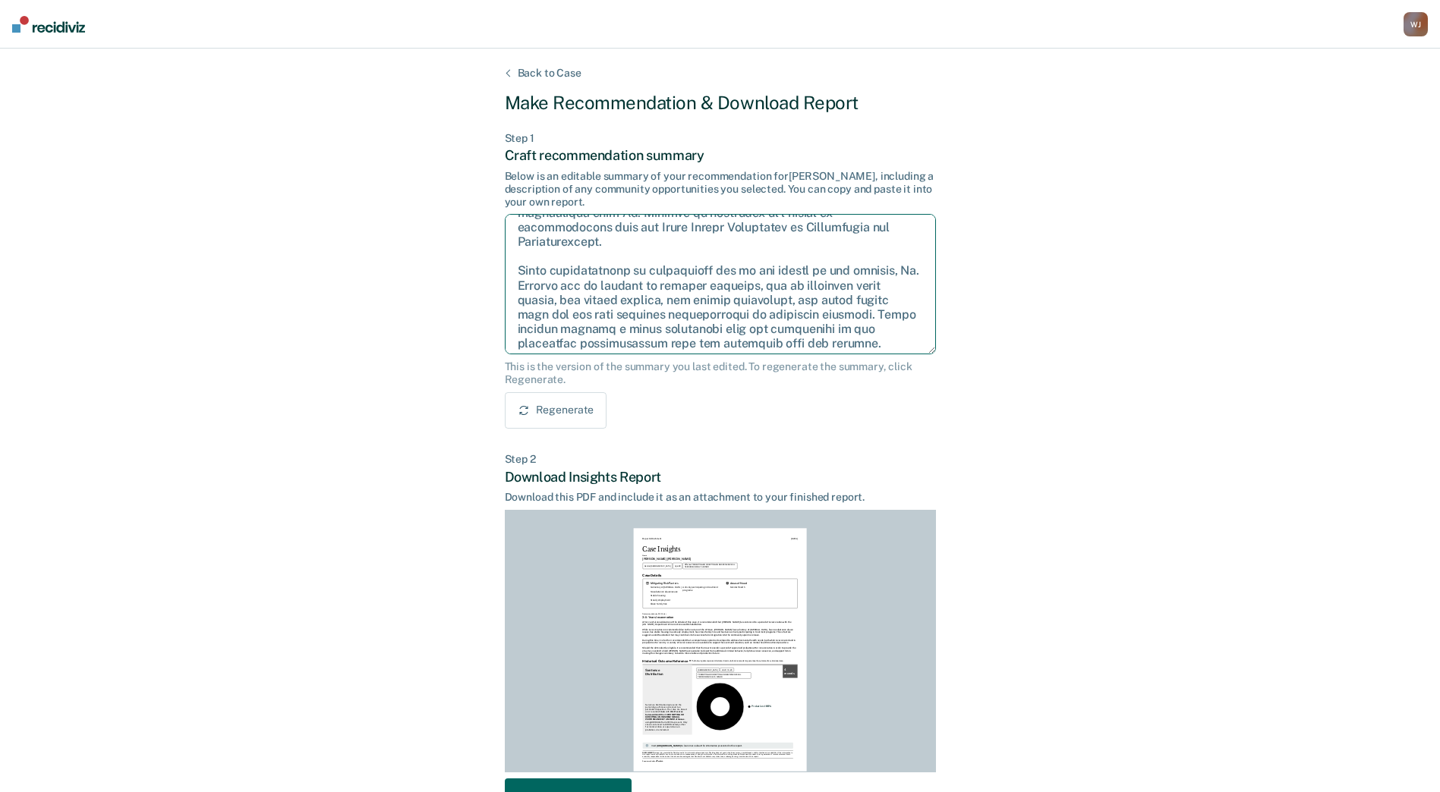
scroll to position [0, 0]
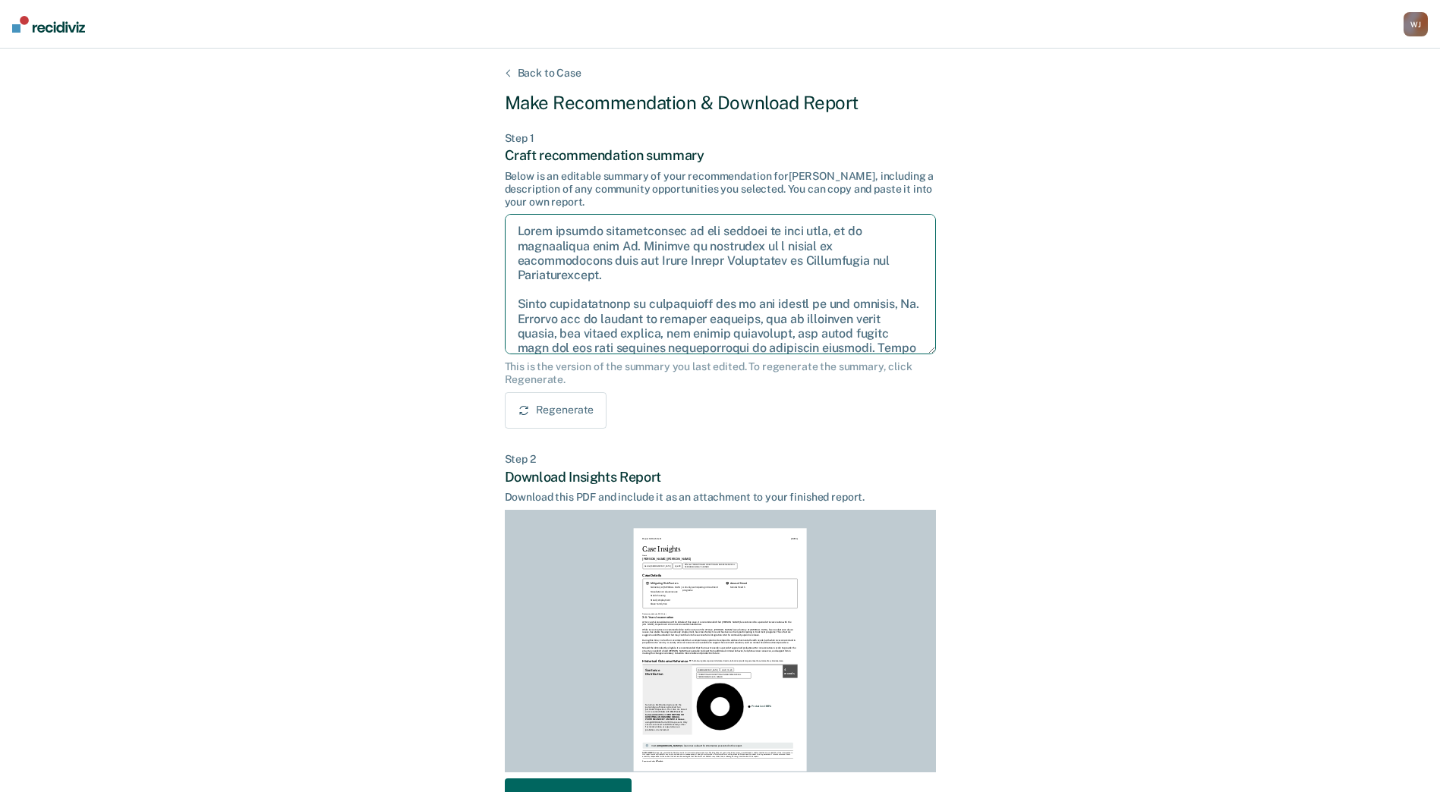
drag, startPoint x: 691, startPoint y: 338, endPoint x: 501, endPoint y: 177, distance: 248.8
click at [501, 177] on div "Back to Case Make Recommendation & Download Report Step 1 Craft recommendation …" at bounding box center [720, 472] width 1440 height 846
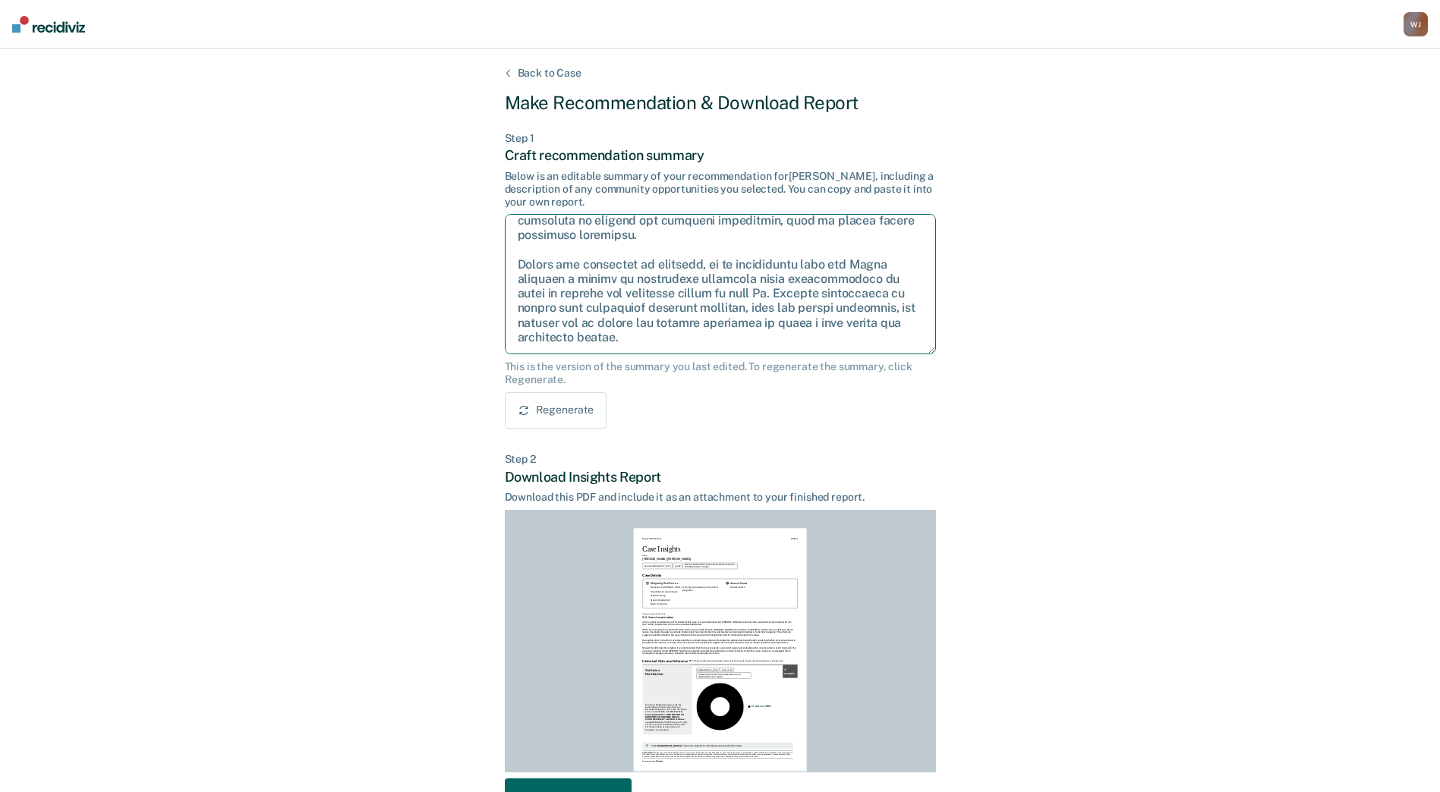
scroll to position [102, 0]
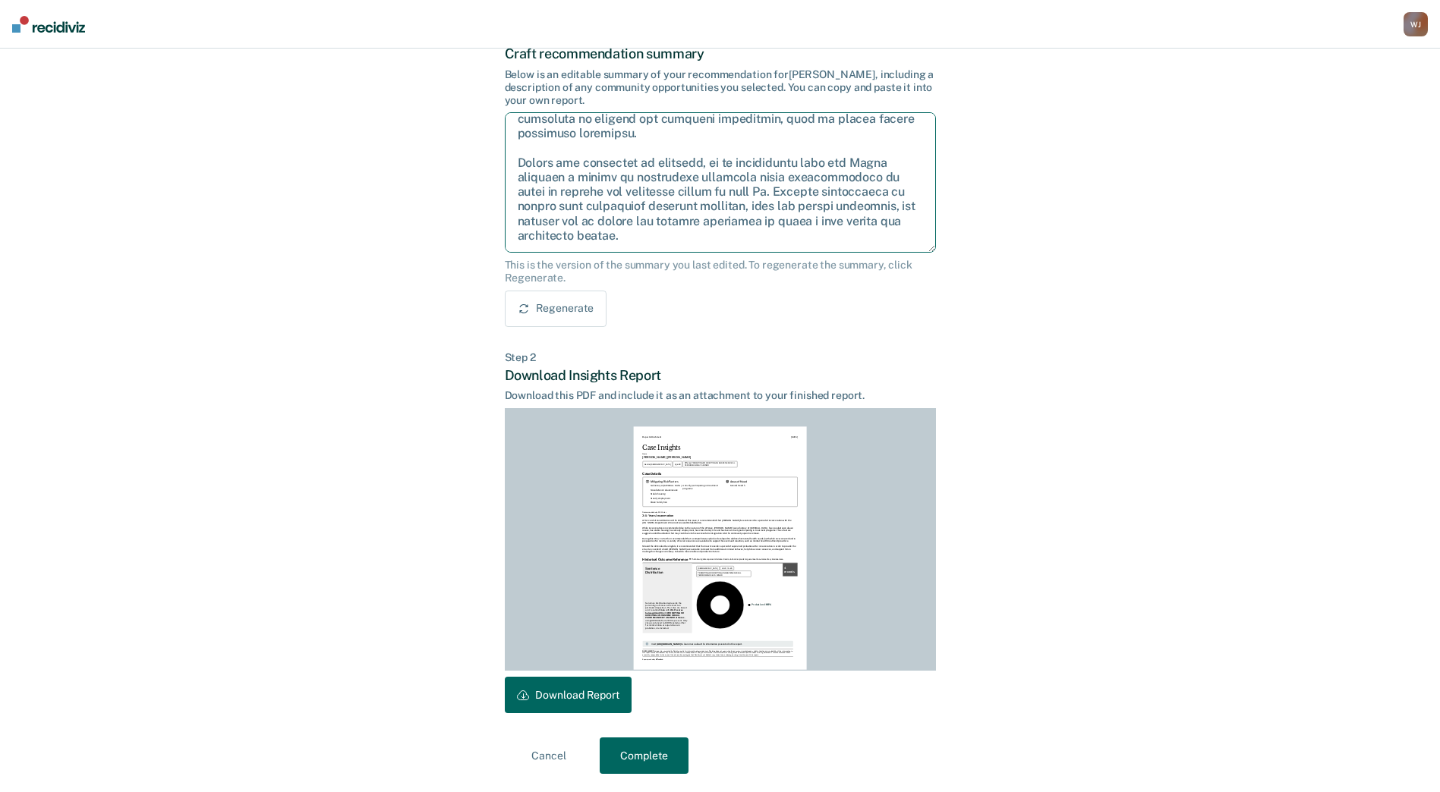
type textarea "After careful consideration of the details of this case, it is recommended that…"
click at [548, 755] on button "Cancel" at bounding box center [549, 756] width 89 height 36
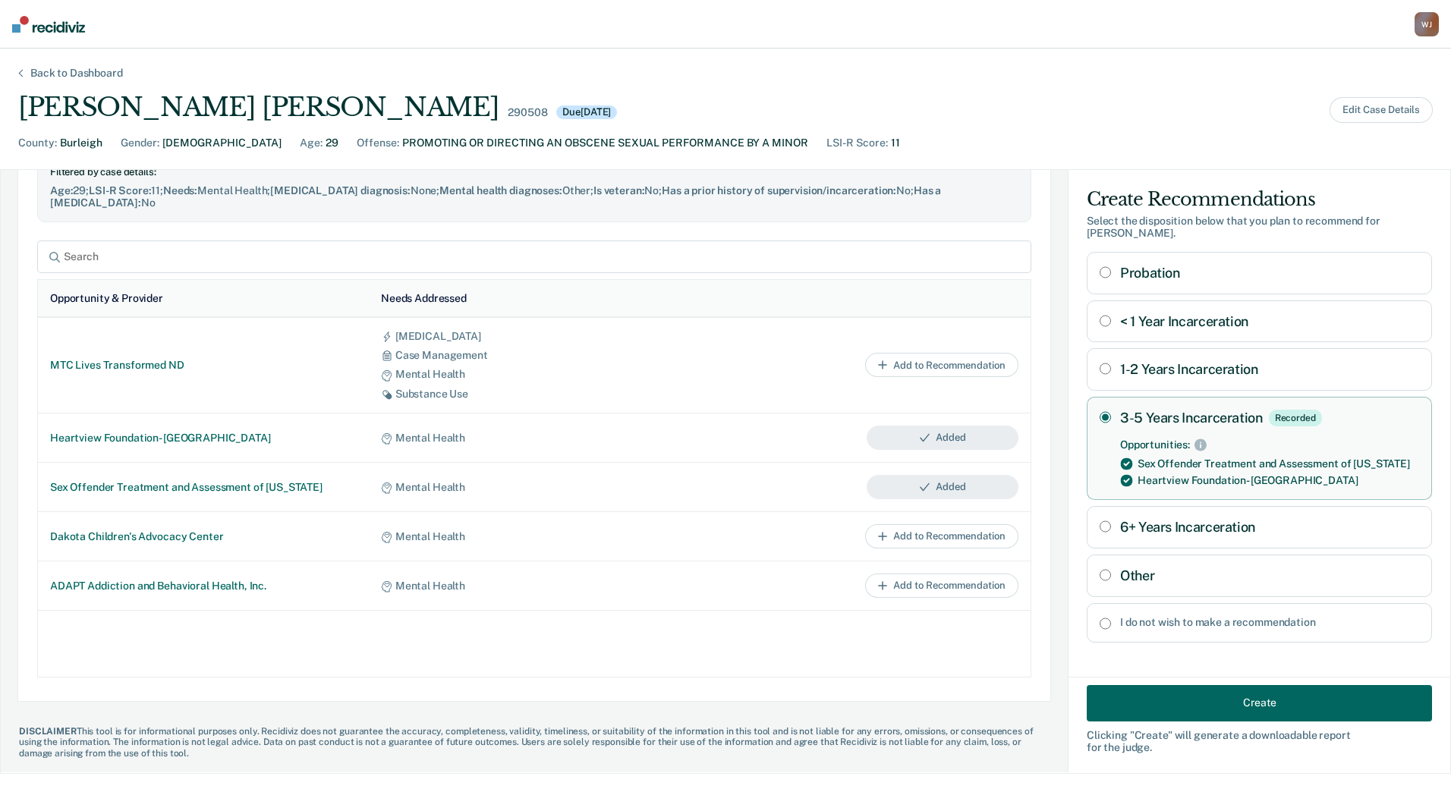
click at [1100, 569] on input "Other" at bounding box center [1105, 575] width 11 height 12
radio input "true"
radio Incarceration "false"
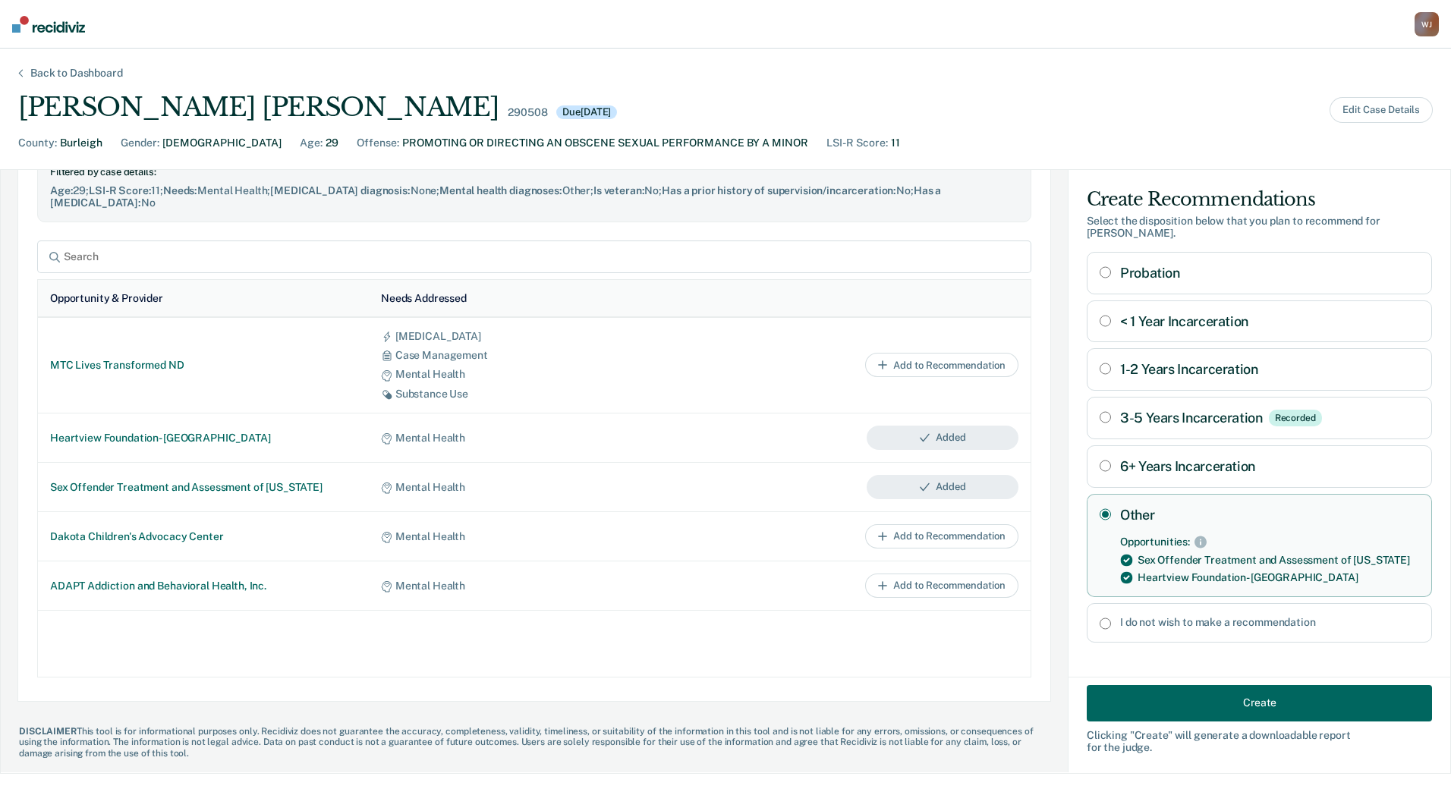
click at [1214, 706] on button "Create" at bounding box center [1259, 703] width 345 height 36
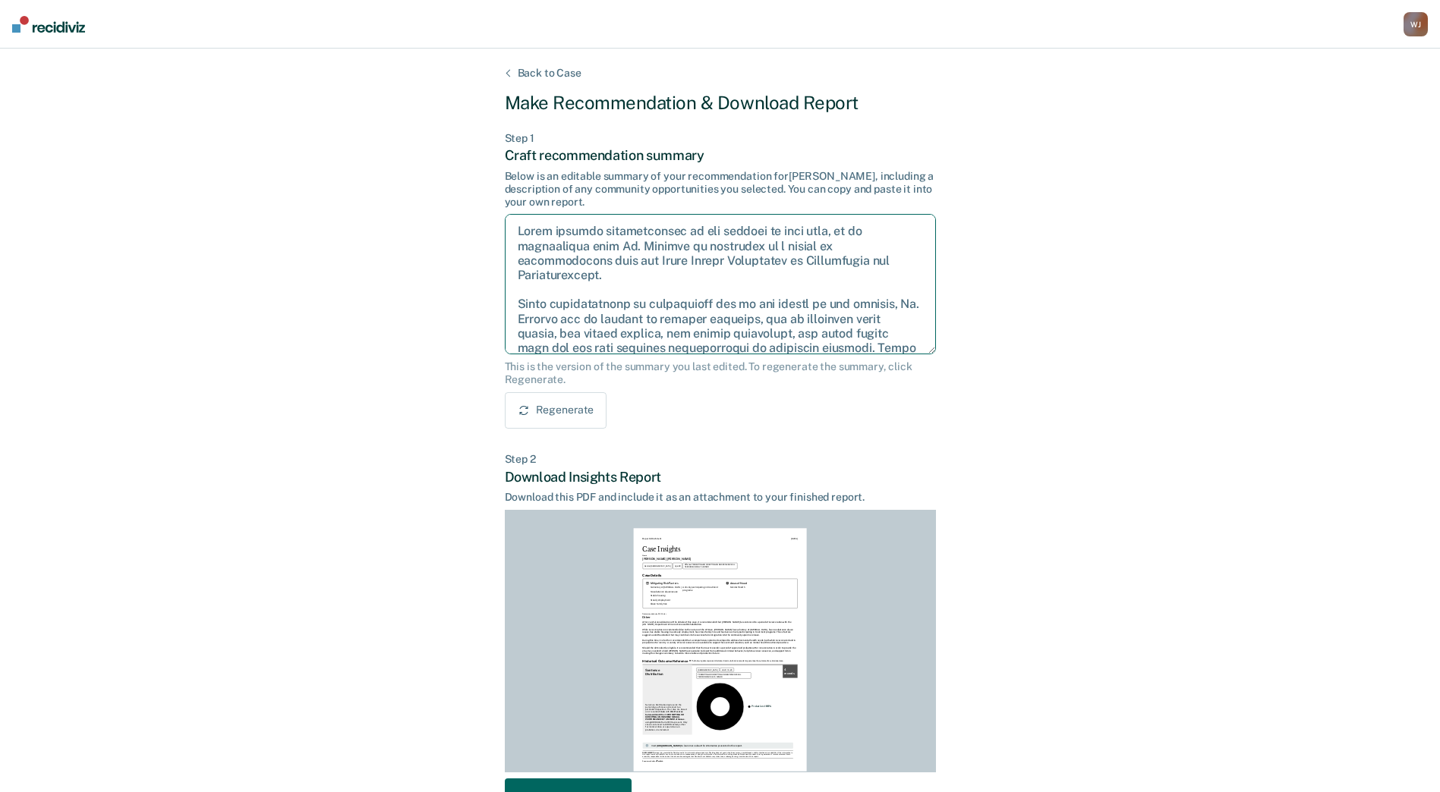
drag, startPoint x: 713, startPoint y: 351, endPoint x: 561, endPoint y: 259, distance: 177.4
click at [506, 178] on div "Step 1 Craft recommendation summary Below is an editable summary of your recomm…" at bounding box center [720, 280] width 431 height 297
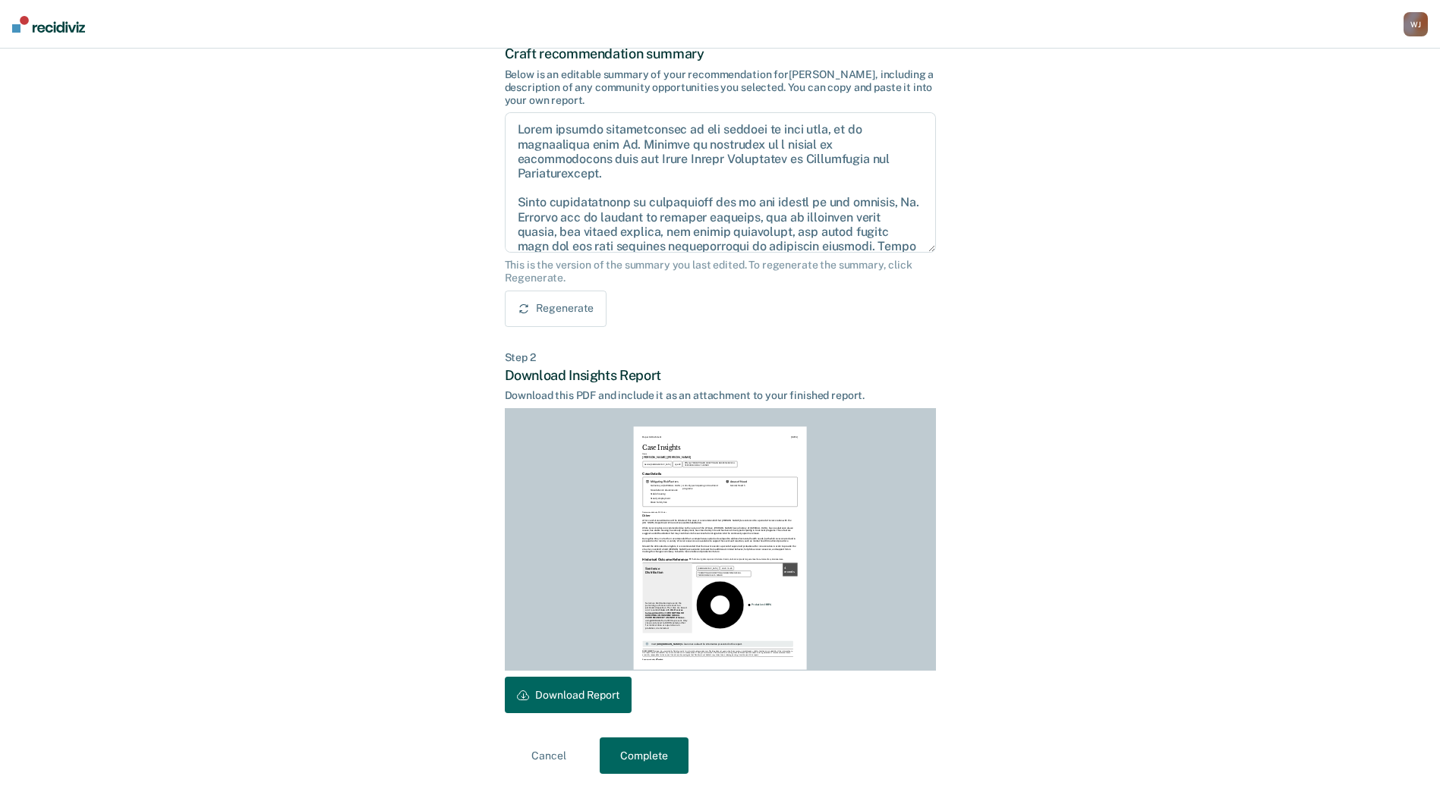
click at [572, 700] on button "Download Report" at bounding box center [568, 695] width 127 height 36
click at [648, 753] on button "Complete" at bounding box center [644, 756] width 89 height 36
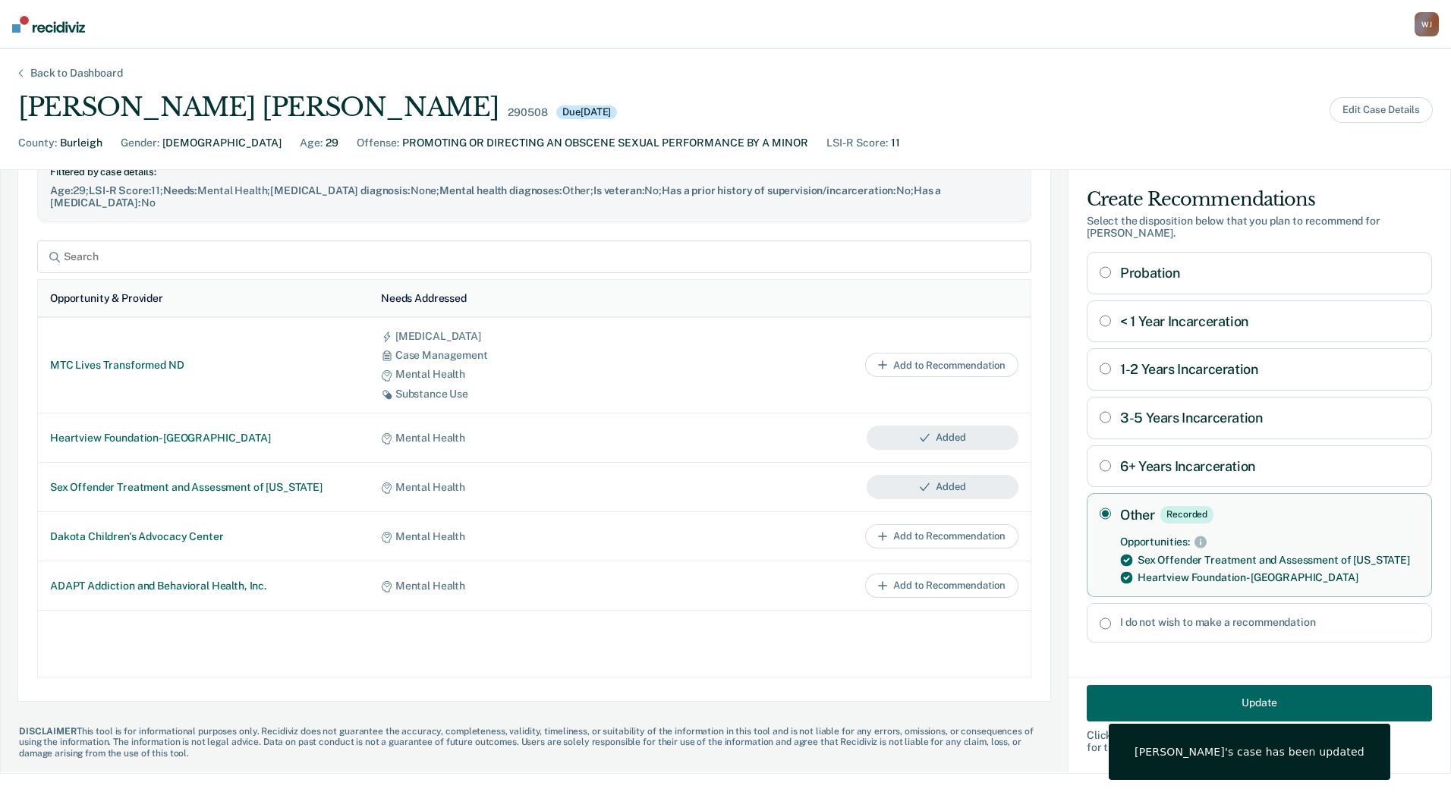
click at [51, 76] on div "Back to Dashboard" at bounding box center [76, 73] width 129 height 13
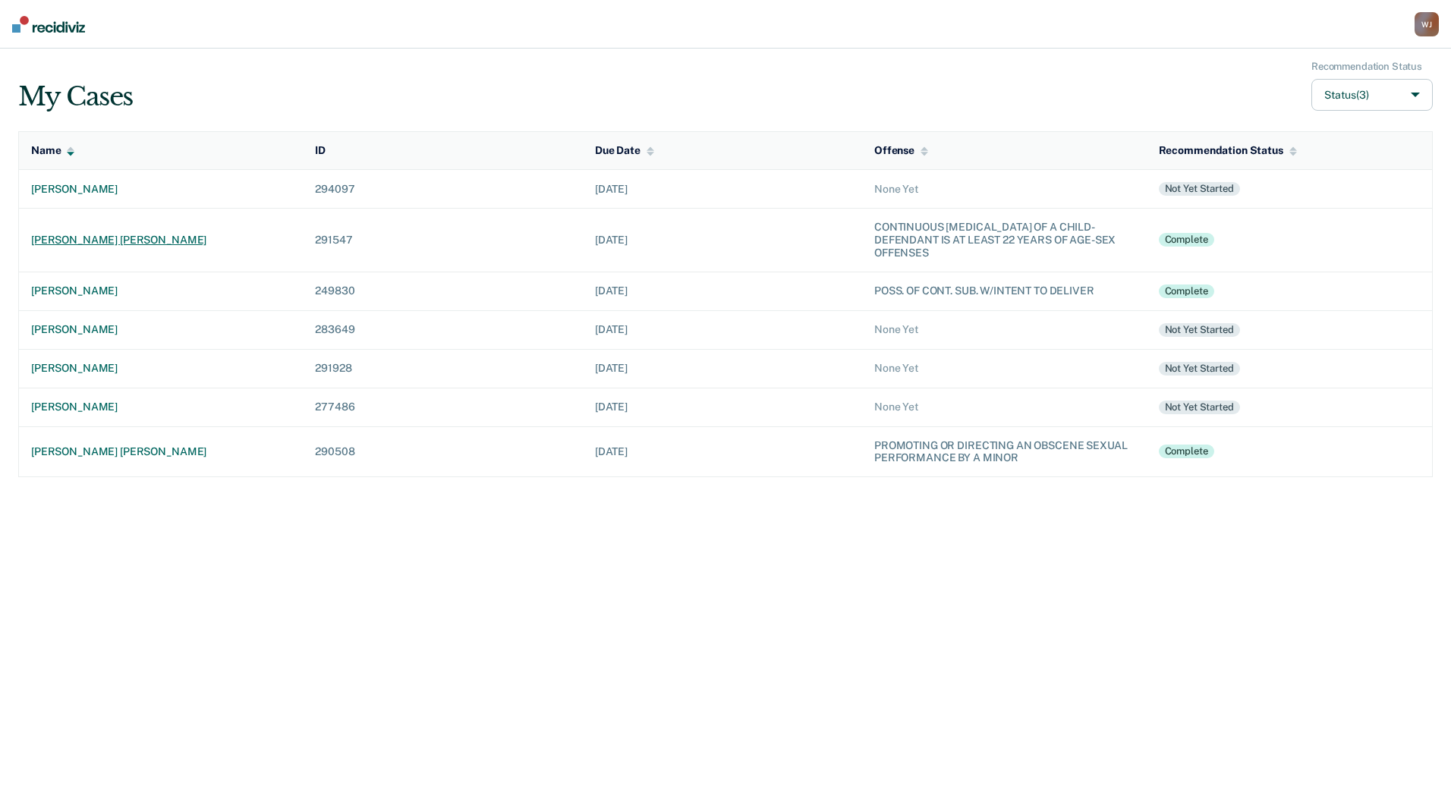
click at [105, 244] on div "[PERSON_NAME] [PERSON_NAME]" at bounding box center [161, 240] width 260 height 13
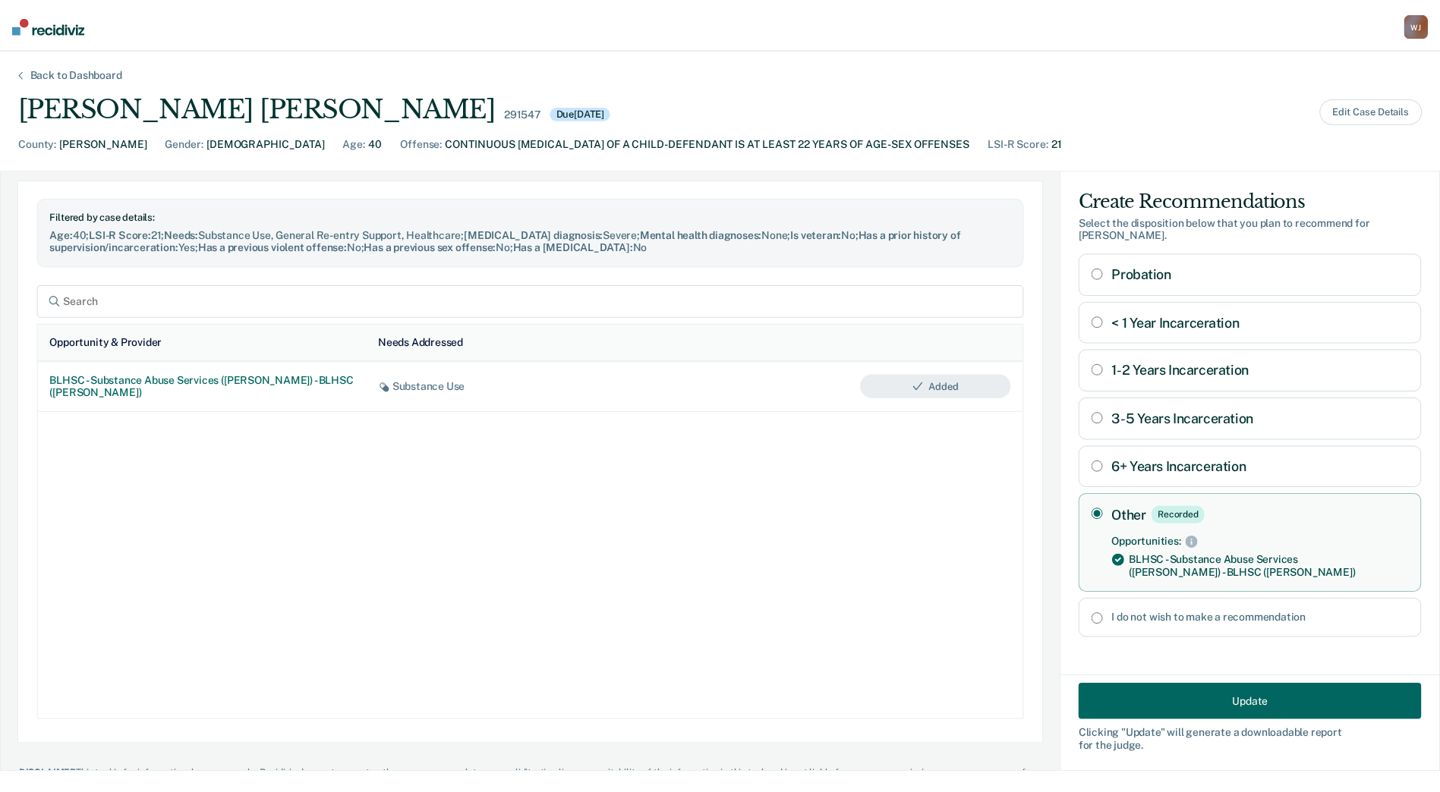
scroll to position [794, 0]
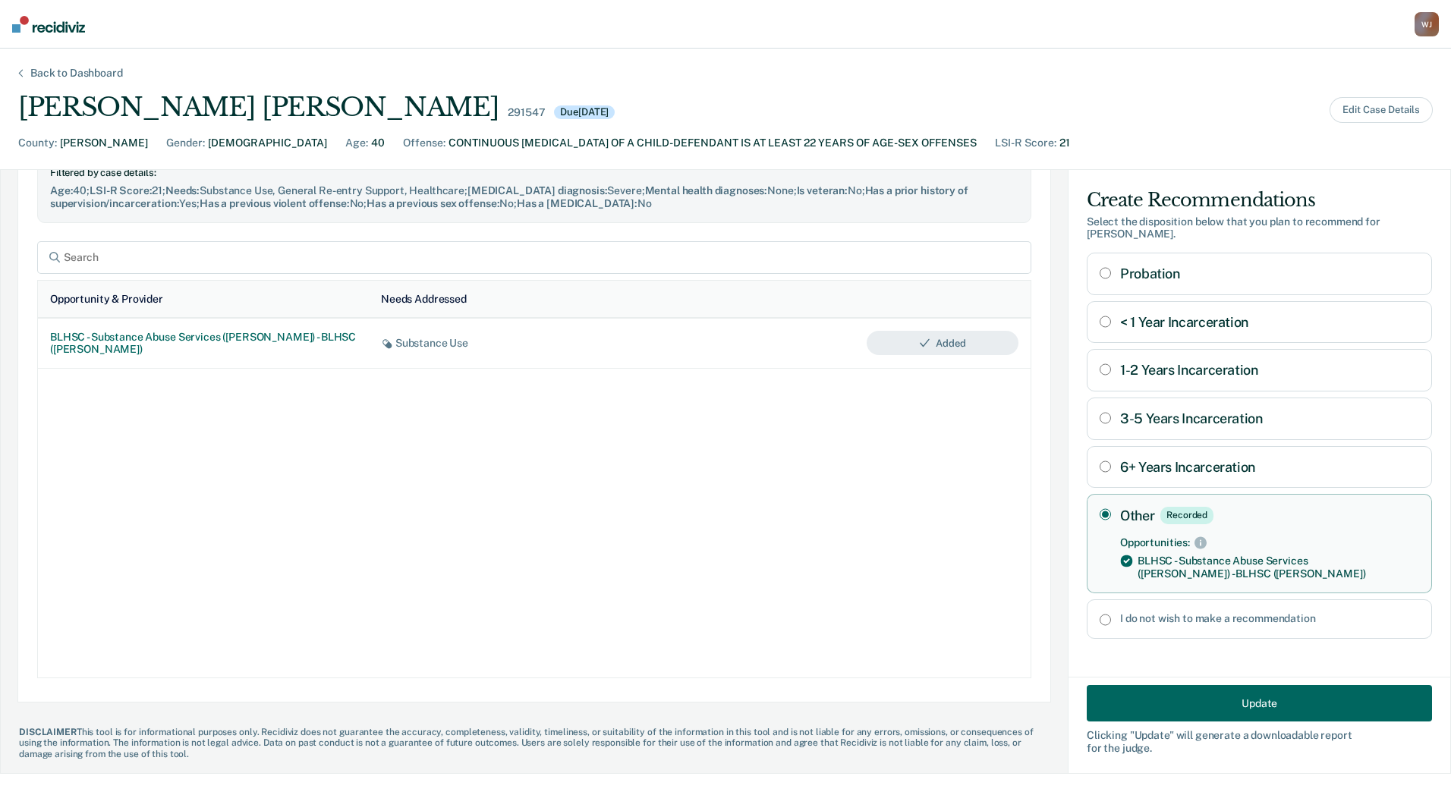
click at [1187, 707] on button "Update" at bounding box center [1259, 703] width 345 height 36
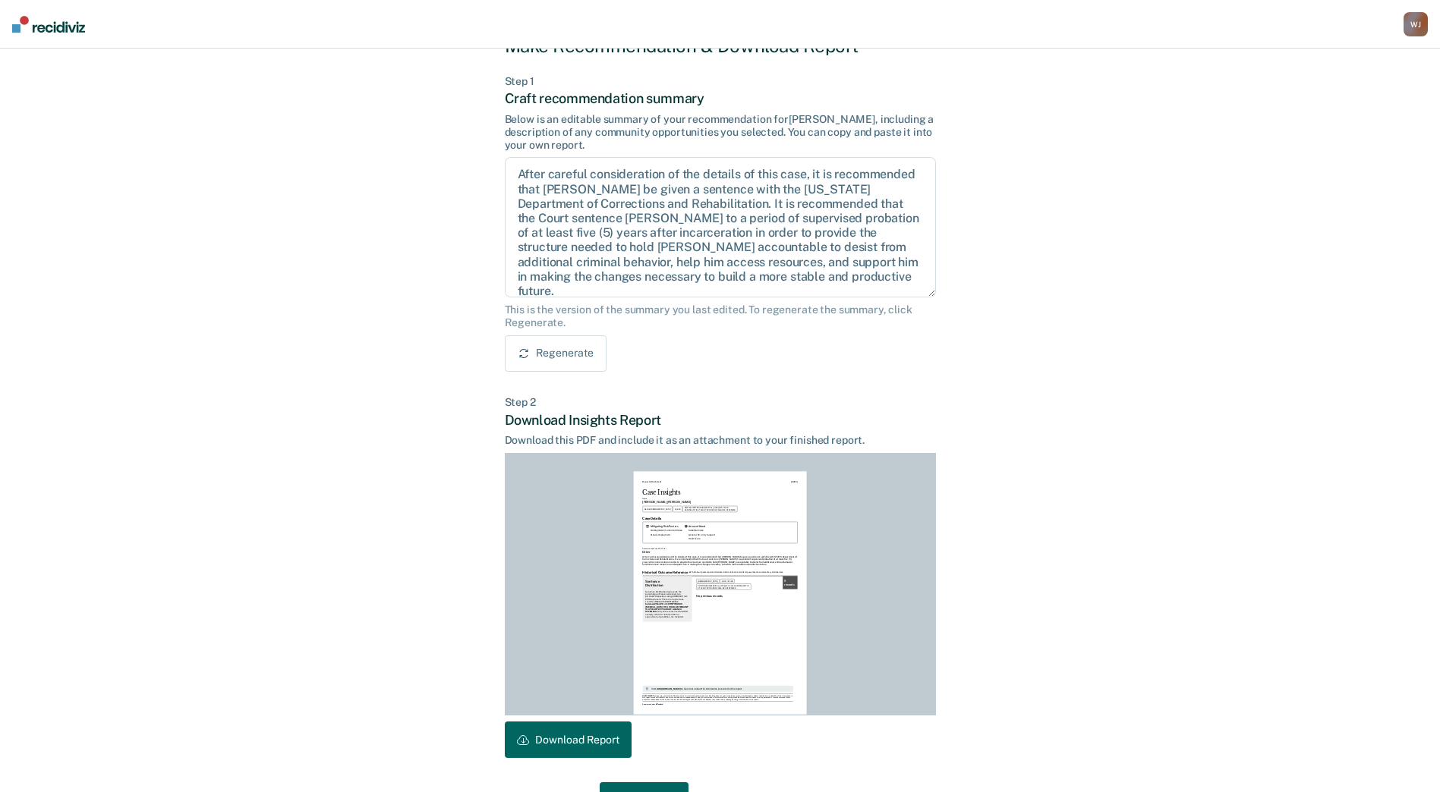
scroll to position [58, 0]
click at [796, 370] on div "Regenerate" at bounding box center [720, 353] width 431 height 36
drag, startPoint x: 520, startPoint y: 170, endPoint x: 780, endPoint y: 278, distance: 281.1
click at [780, 278] on textarea "After careful consideration of the details of this case, it is recommended that…" at bounding box center [720, 226] width 431 height 140
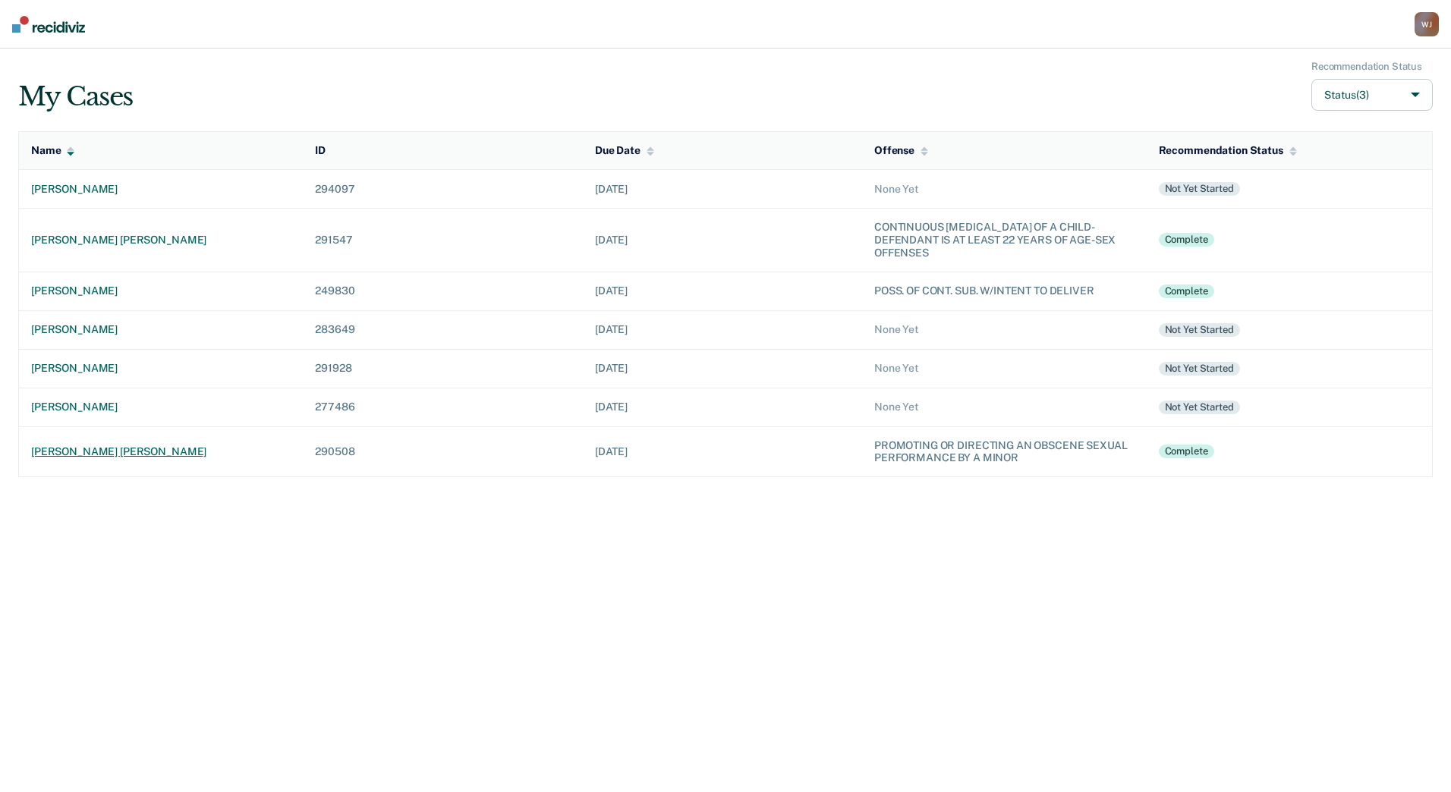
click at [111, 452] on div "[PERSON_NAME] [PERSON_NAME]" at bounding box center [161, 452] width 260 height 13
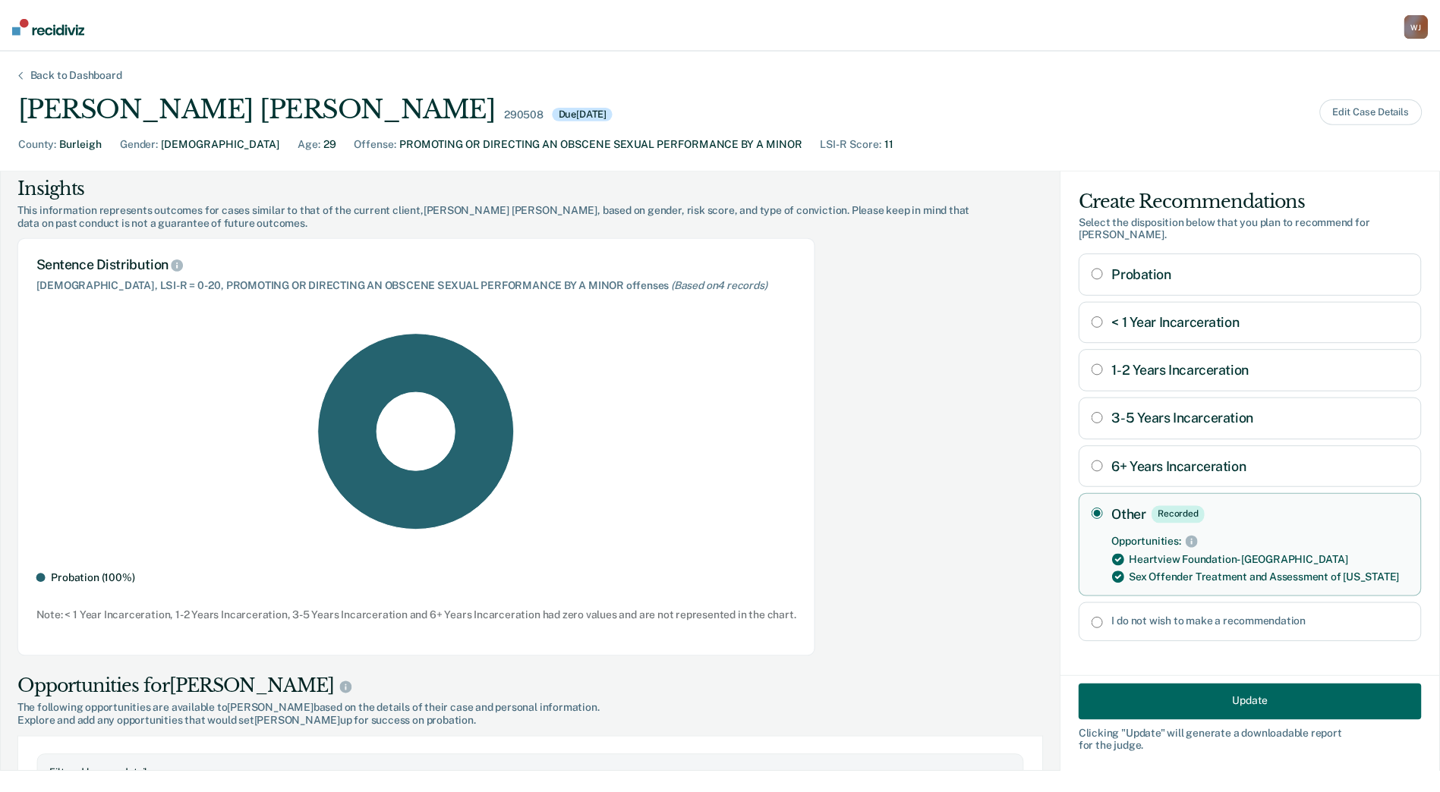
scroll to position [257, 0]
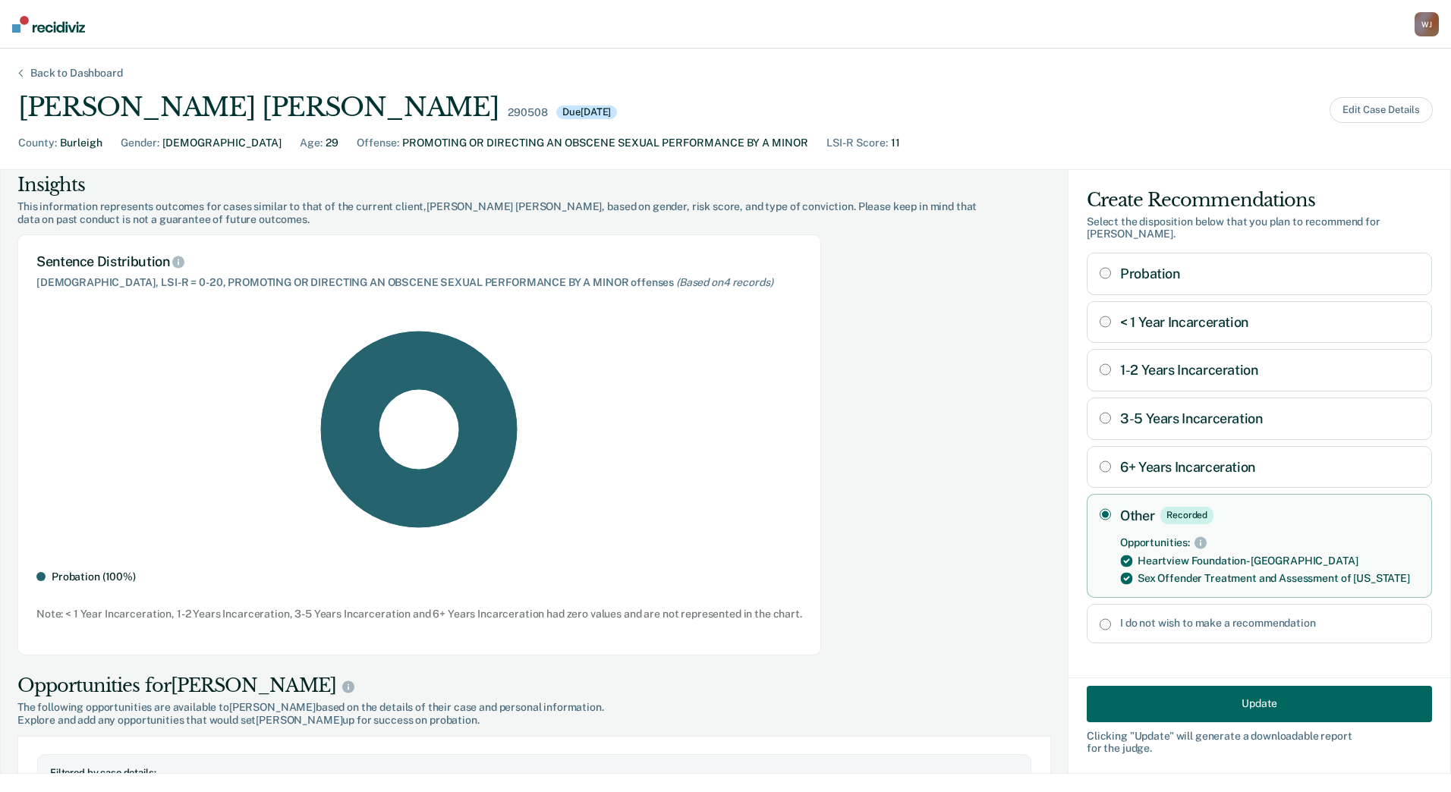
click at [1126, 712] on button "Update" at bounding box center [1259, 703] width 345 height 36
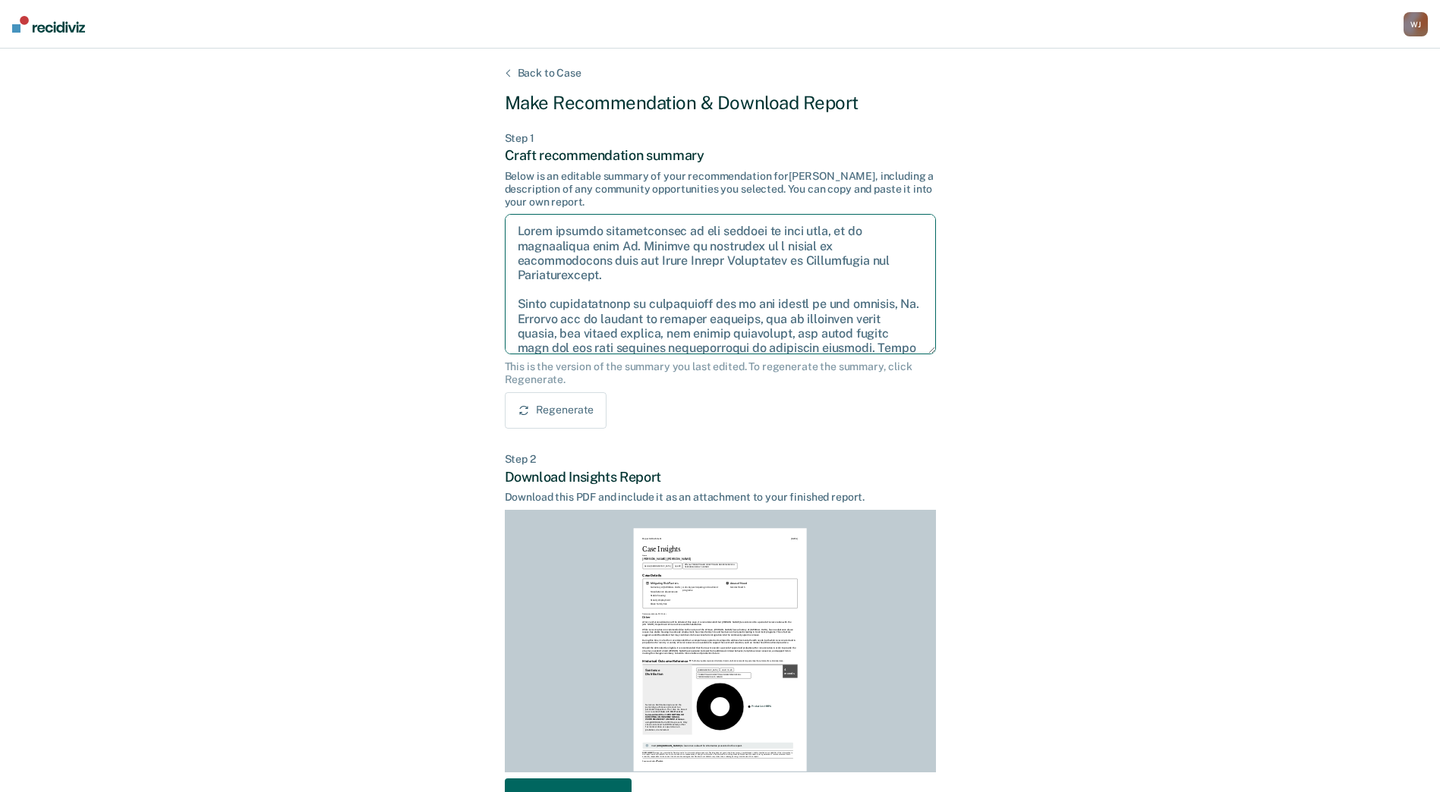
drag, startPoint x: 625, startPoint y: 244, endPoint x: 675, endPoint y: 275, distance: 58.3
click at [675, 275] on textarea at bounding box center [720, 284] width 431 height 140
paste textarea "After careful consideration of the details of this case, it is recommended that…"
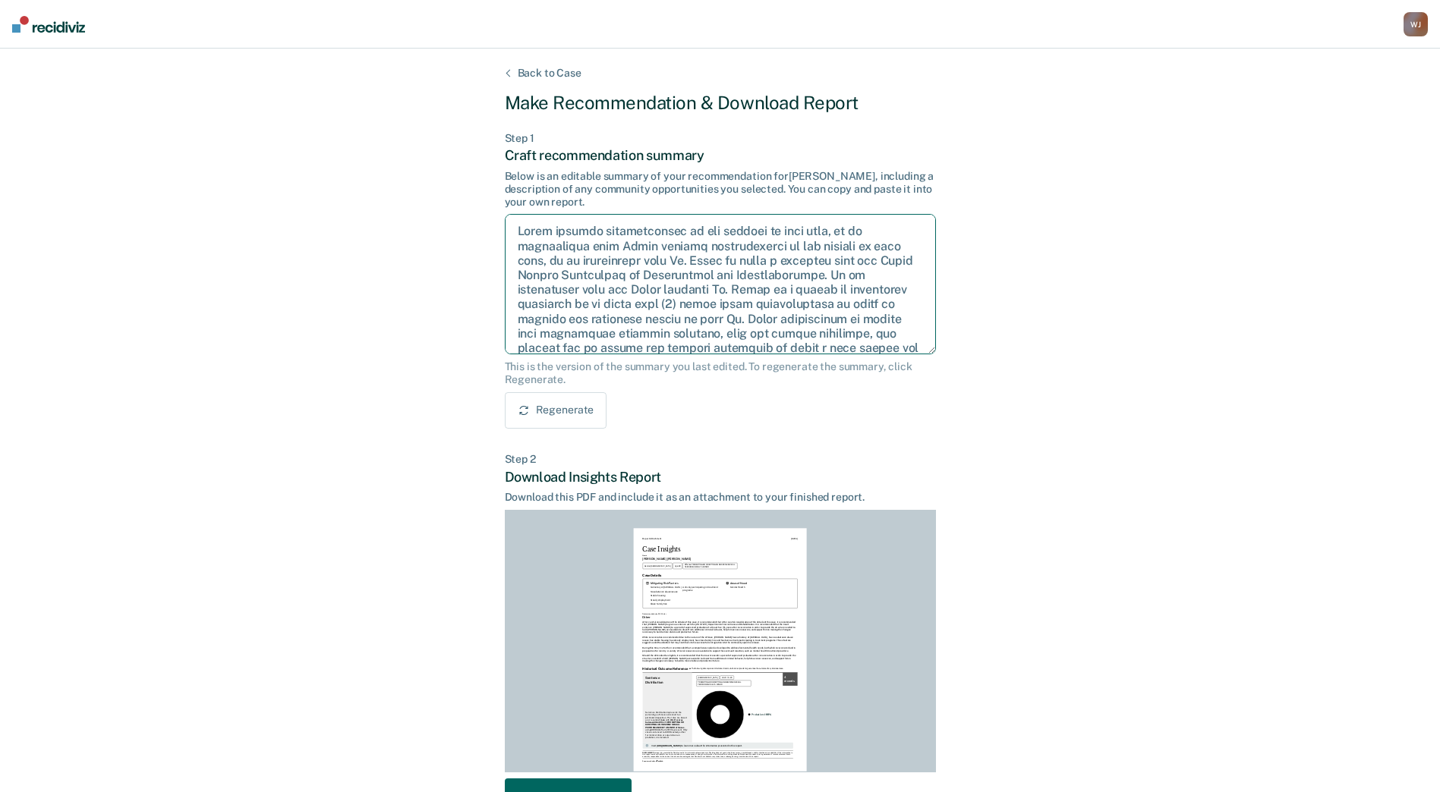
scroll to position [17, 0]
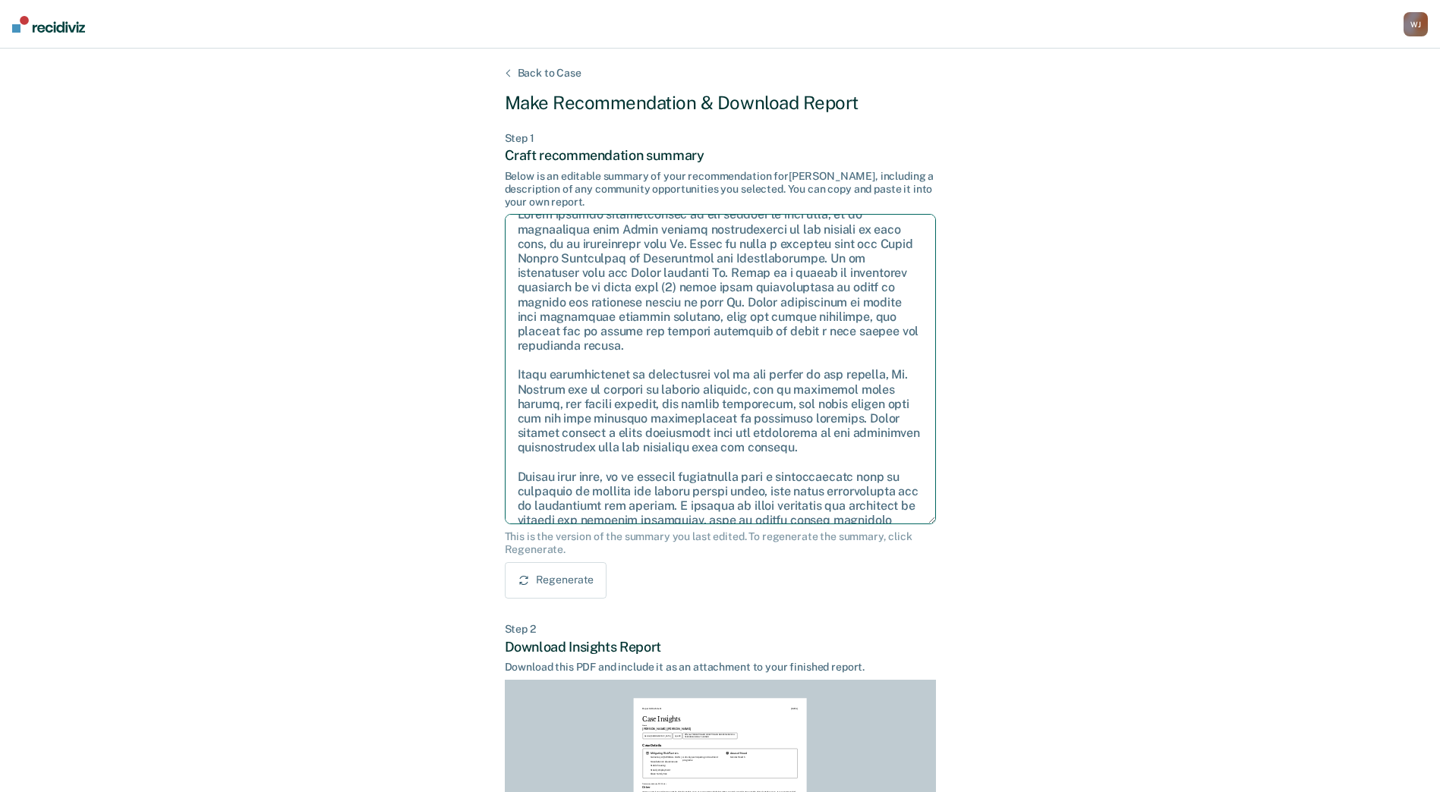
drag, startPoint x: 931, startPoint y: 351, endPoint x: 922, endPoint y: 521, distance: 170.3
click at [922, 521] on textarea at bounding box center [720, 369] width 431 height 310
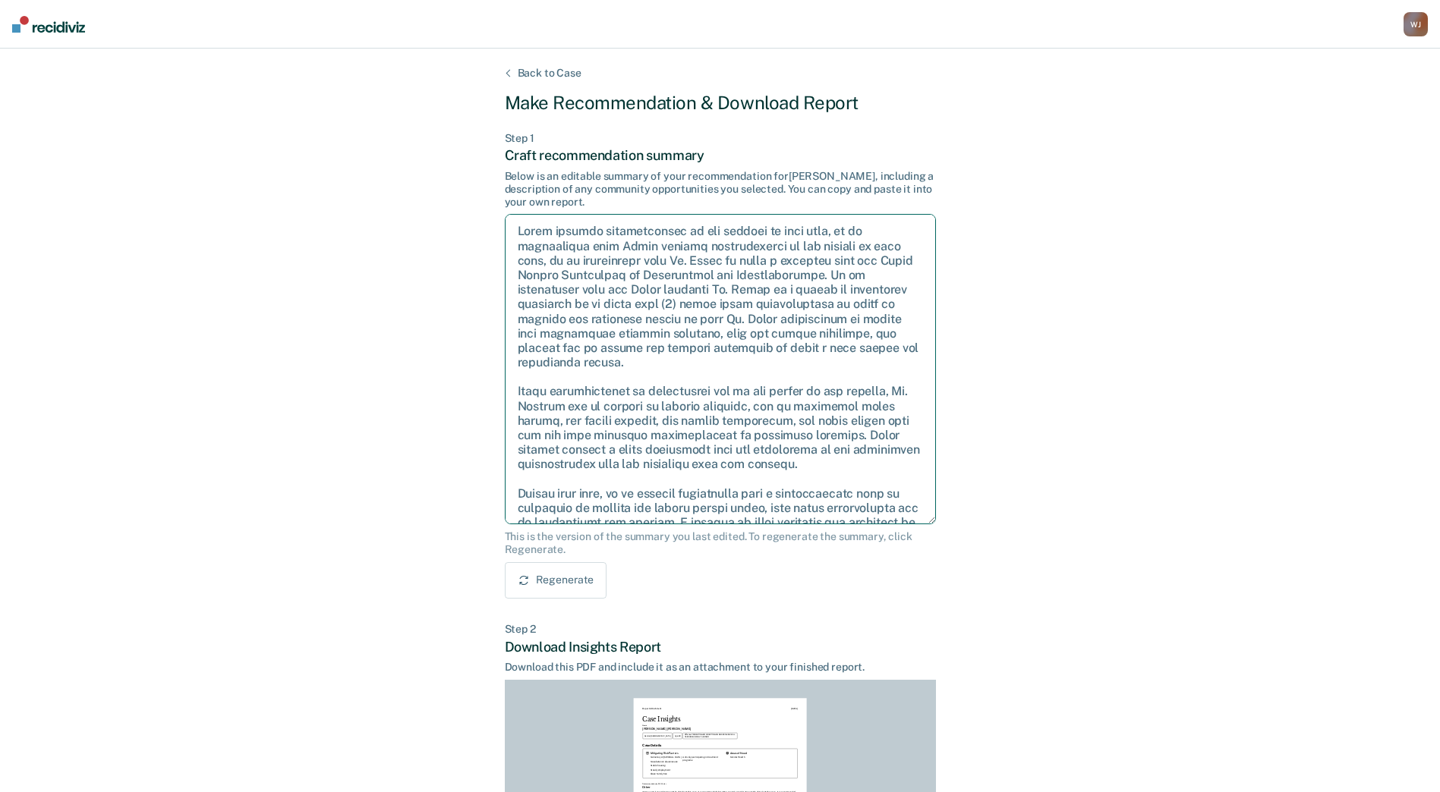
drag, startPoint x: 852, startPoint y: 276, endPoint x: 813, endPoint y: 234, distance: 57.5
click at [813, 234] on textarea at bounding box center [720, 369] width 431 height 310
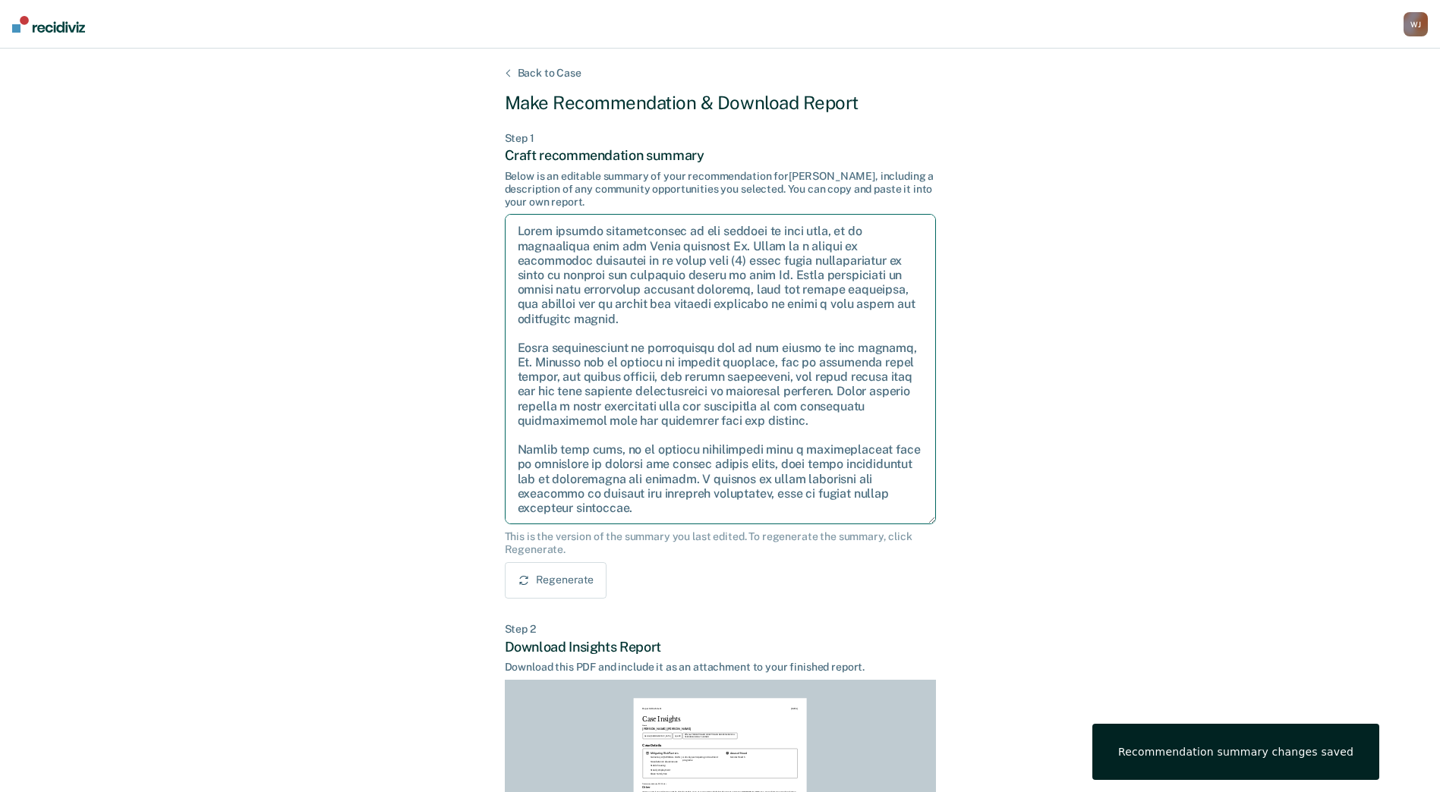
click at [773, 245] on textarea at bounding box center [720, 369] width 431 height 310
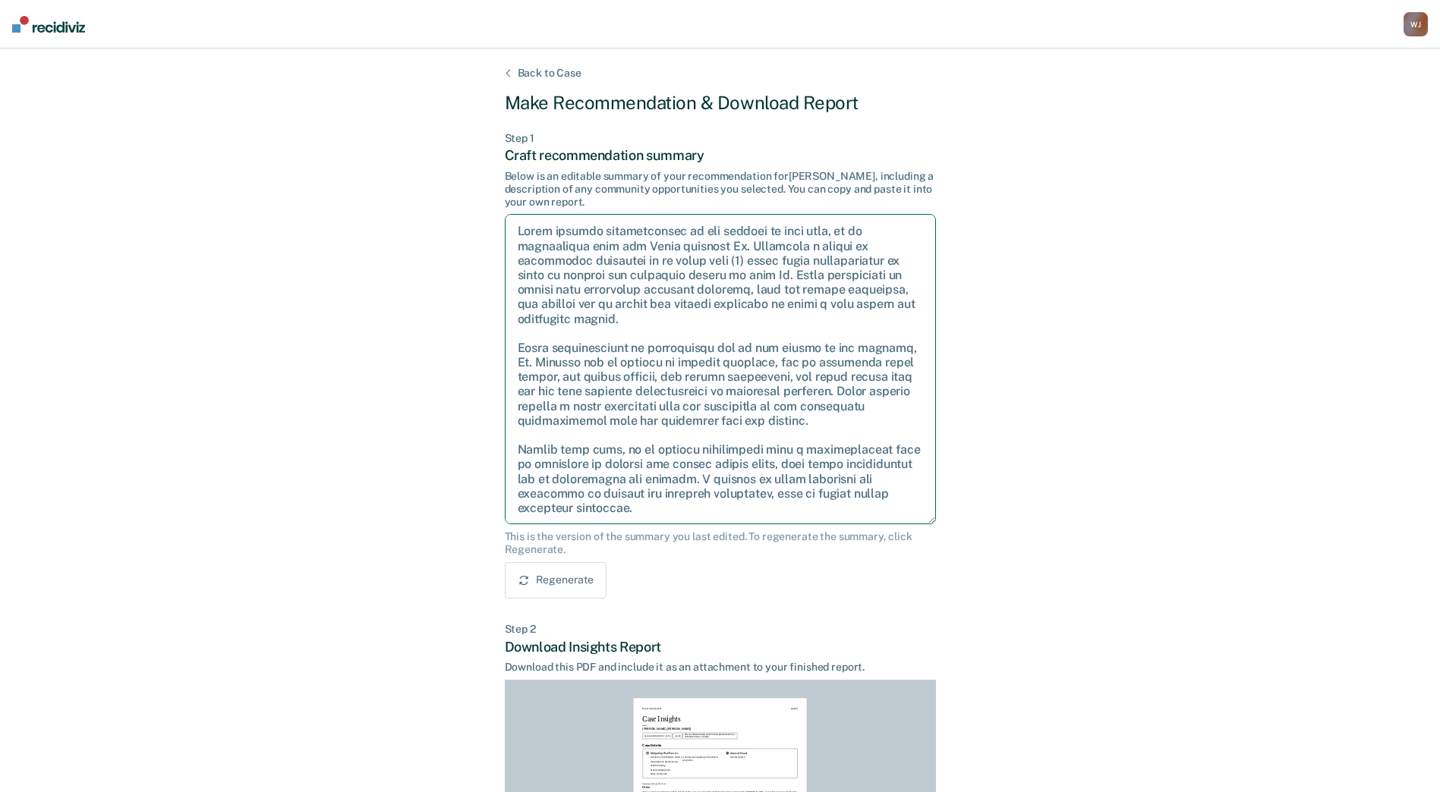
type textarea "After careful consideration of the details of this case, it is recommended that…"
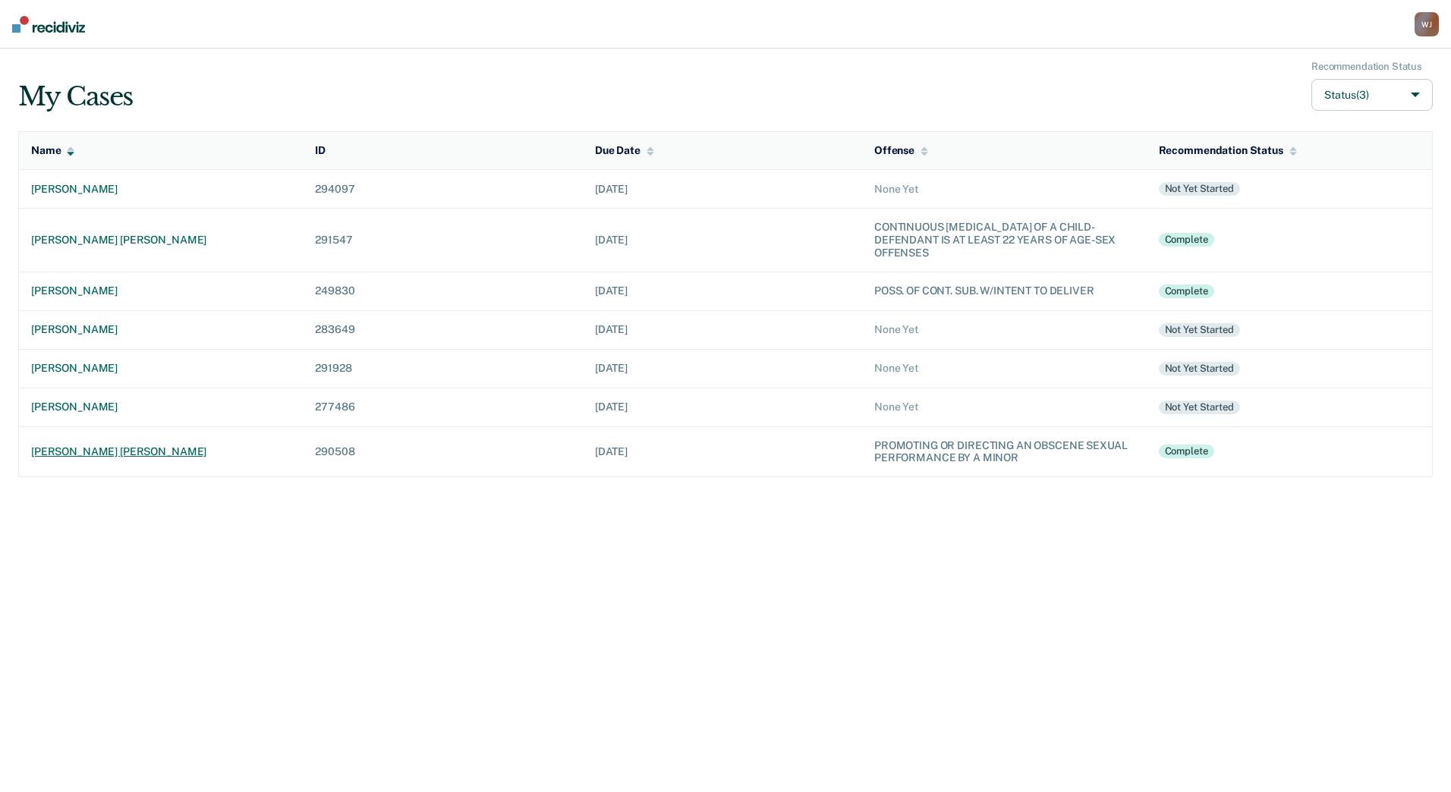
click at [110, 456] on div "[PERSON_NAME] [PERSON_NAME]" at bounding box center [161, 452] width 260 height 13
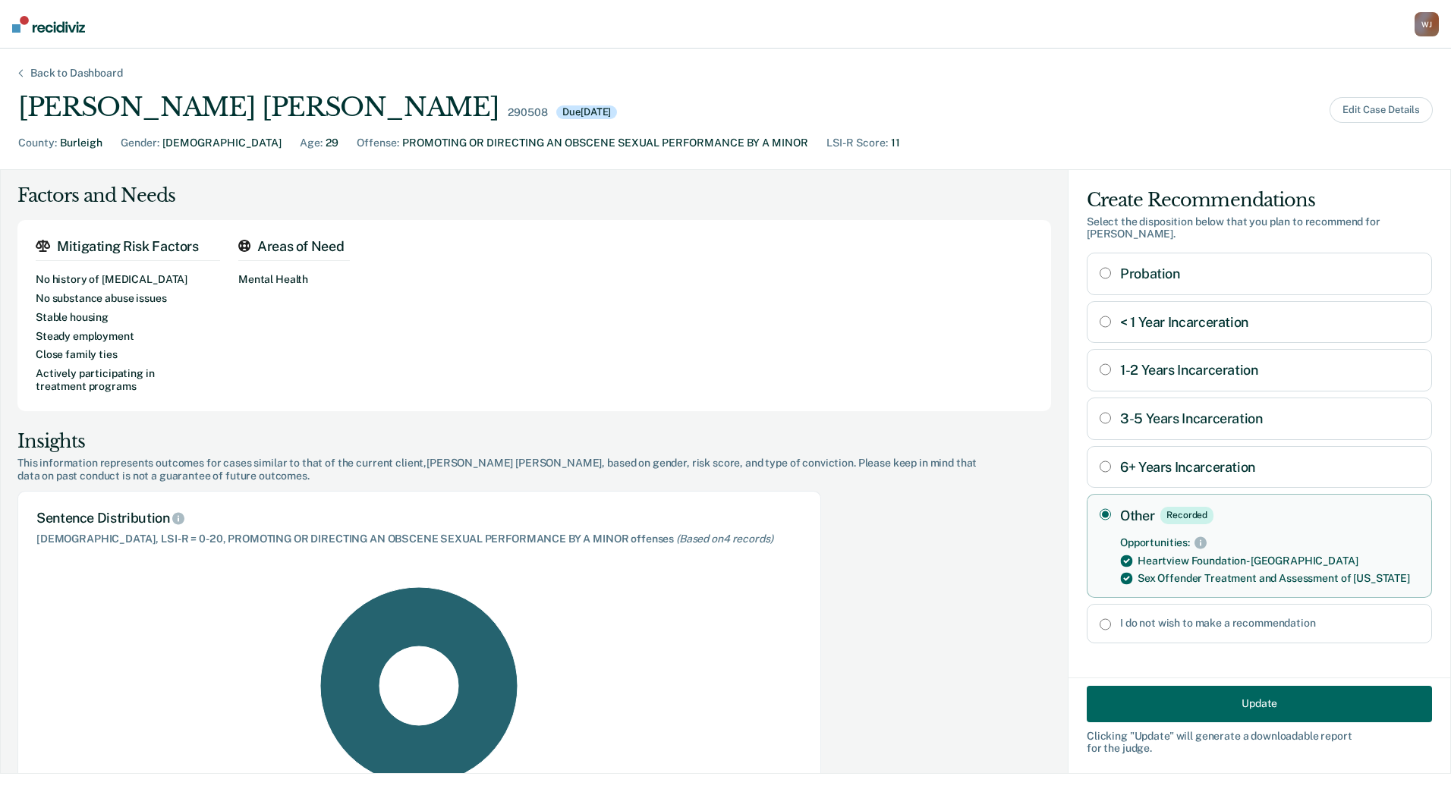
click at [1141, 704] on button "Update" at bounding box center [1259, 703] width 345 height 36
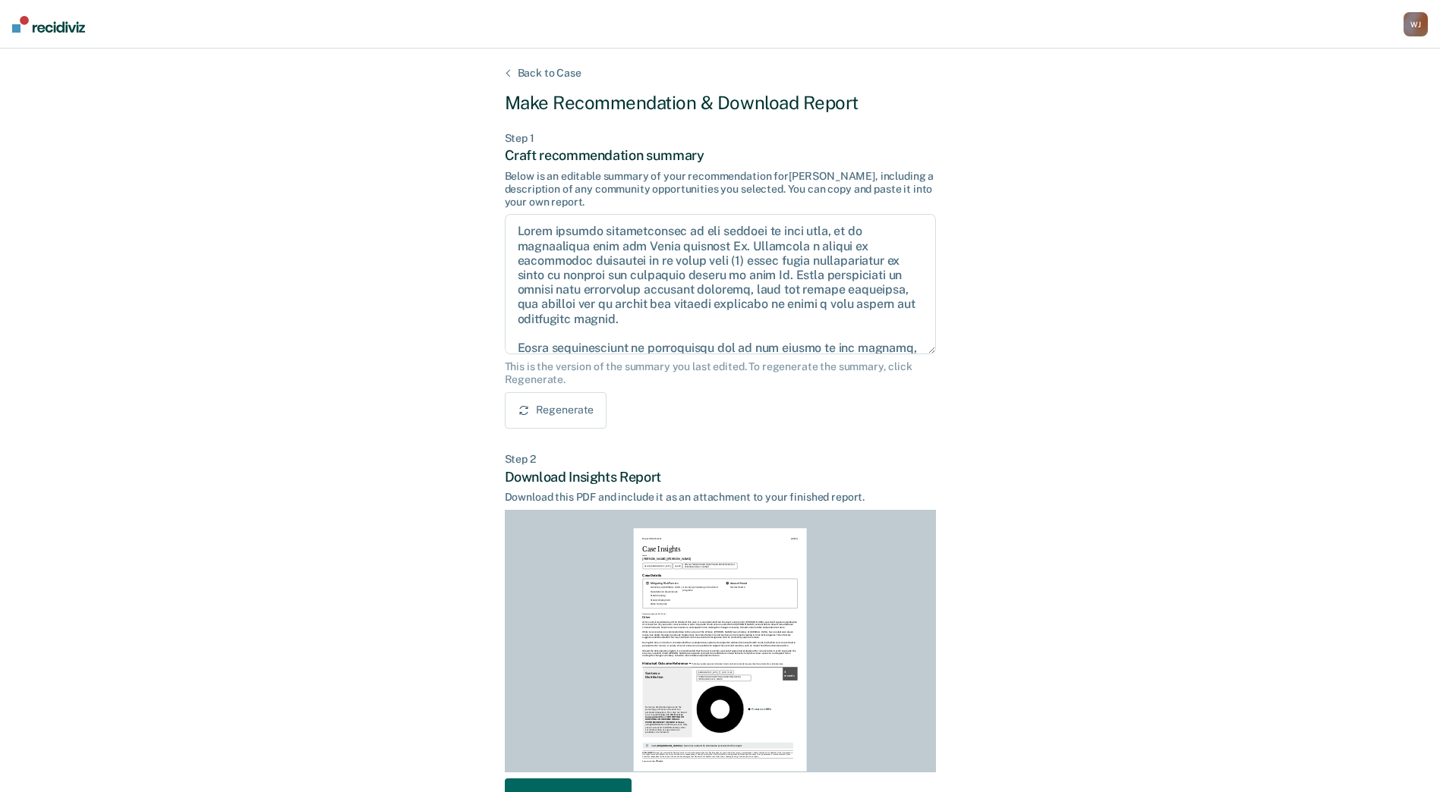
scroll to position [102, 0]
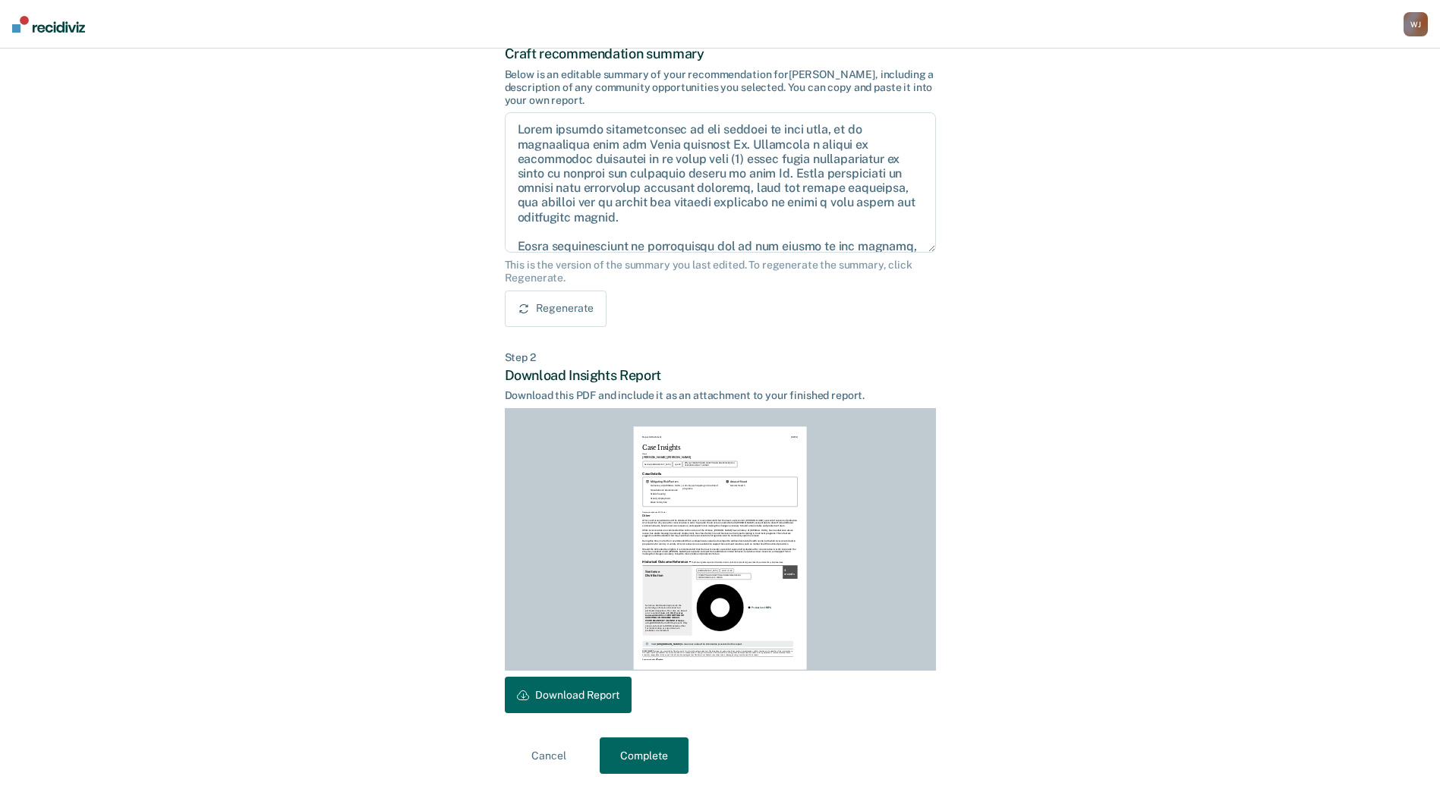
click at [543, 320] on button "Regenerate" at bounding box center [556, 309] width 102 height 36
type textarea "After careful consideration of the details of this case, it is recommended that…"
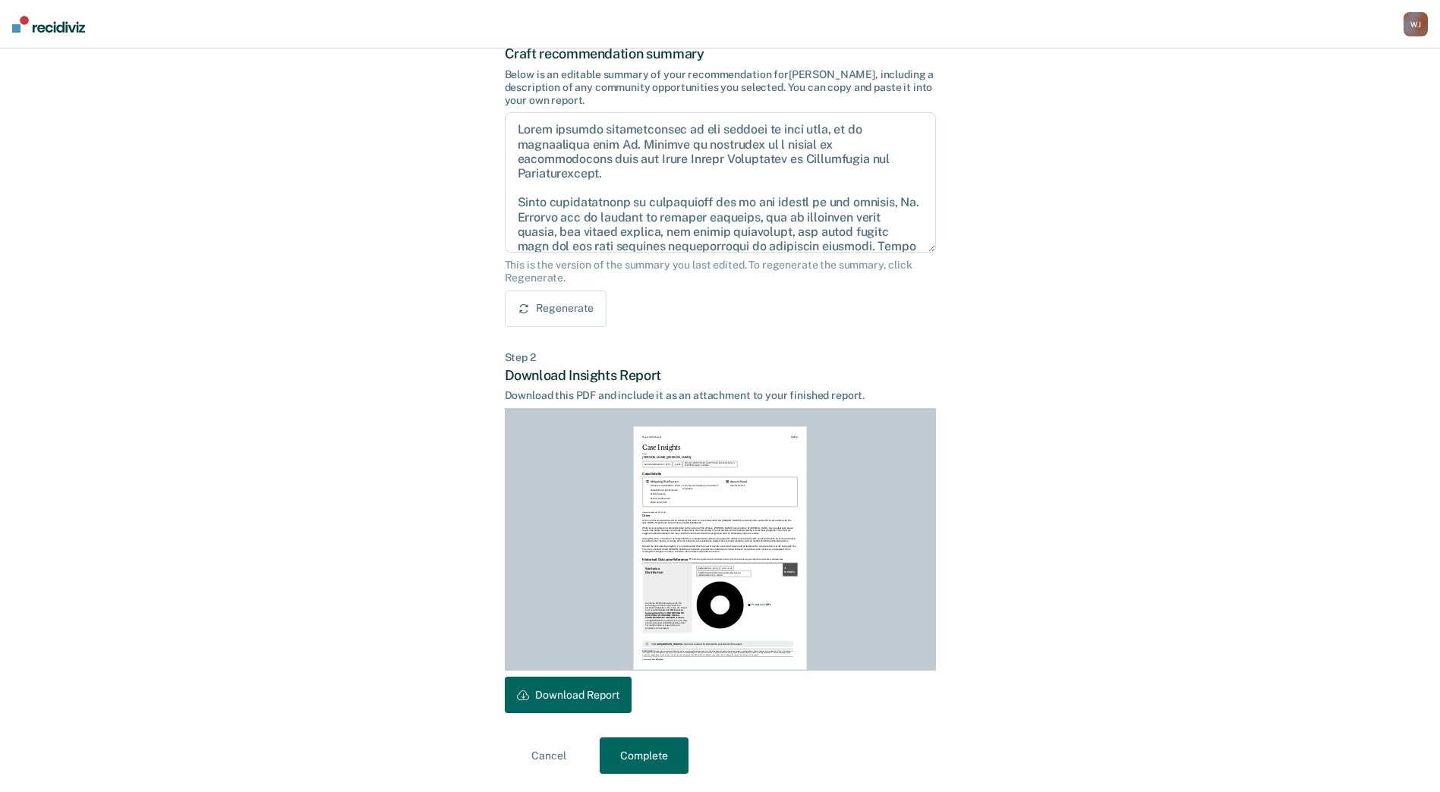
scroll to position [36, 0]
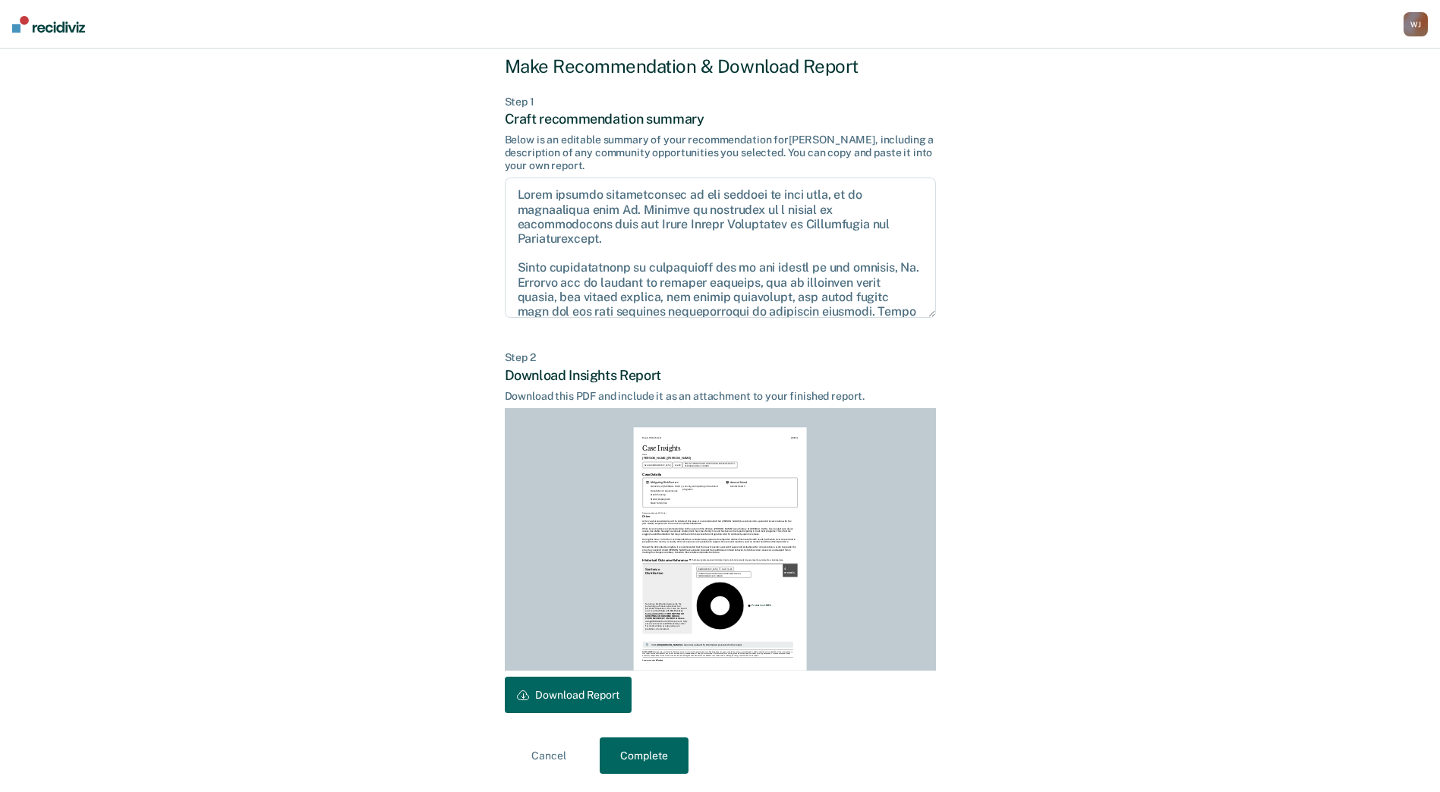
click at [660, 751] on button "Complete" at bounding box center [644, 756] width 89 height 36
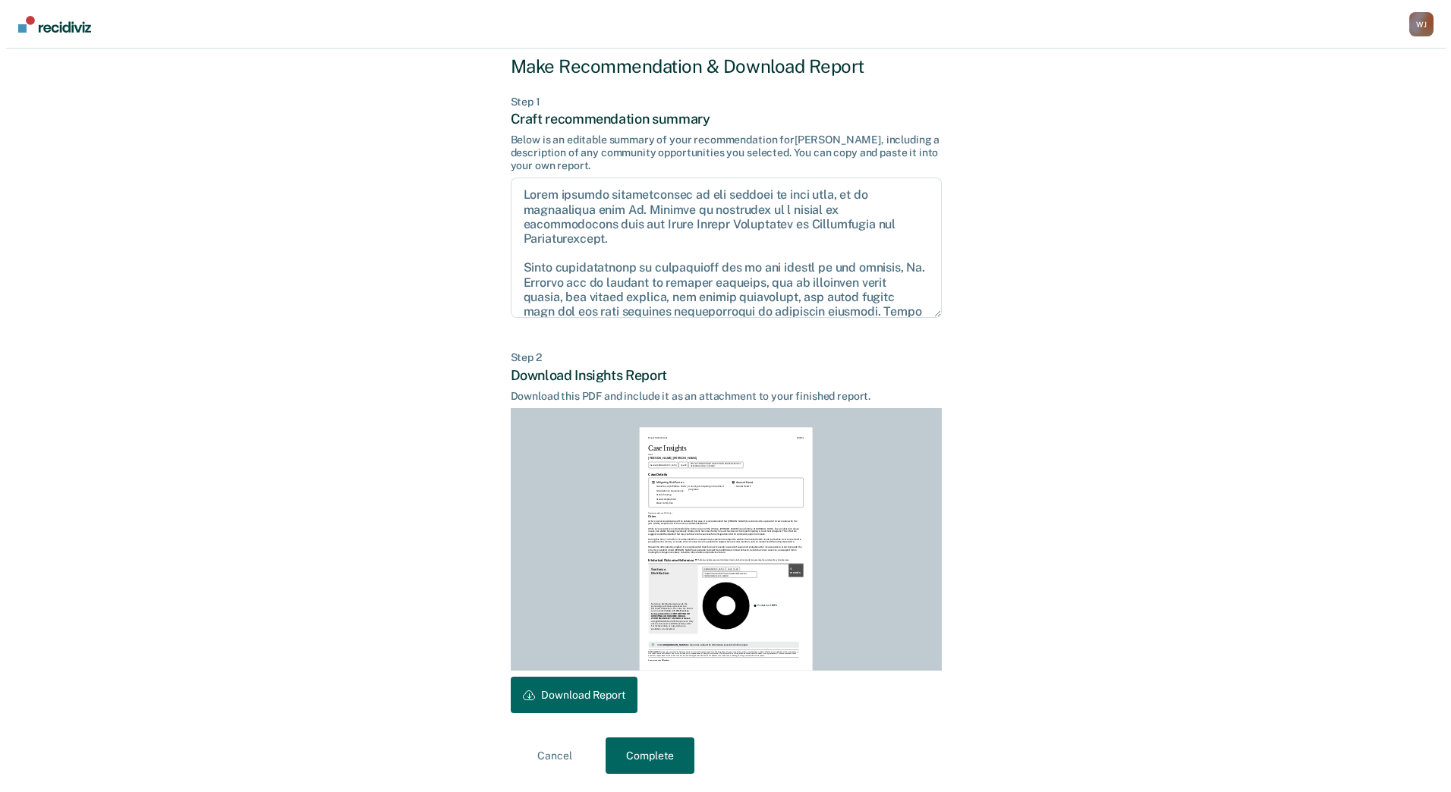
scroll to position [0, 0]
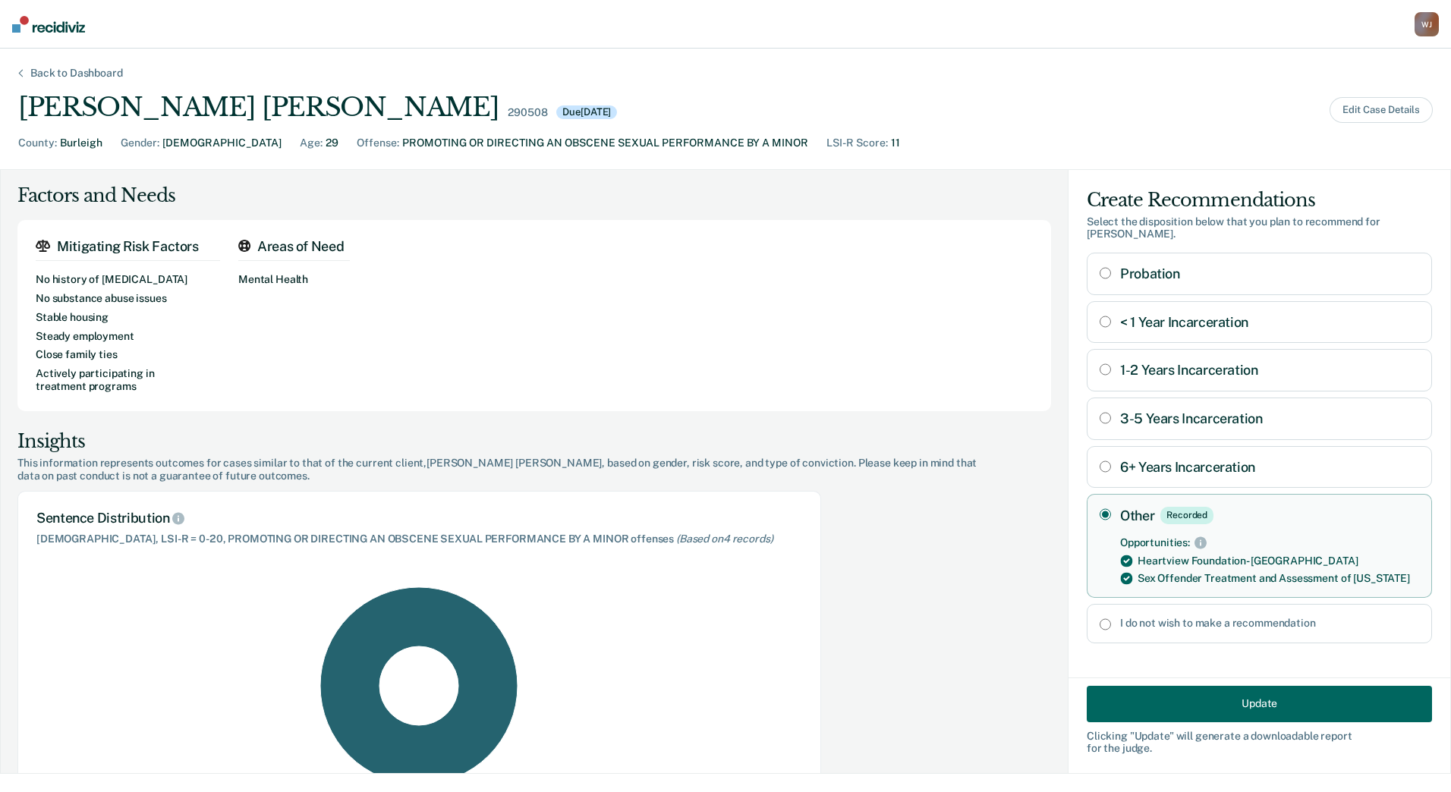
click at [58, 75] on div "Back to Dashboard" at bounding box center [76, 73] width 129 height 13
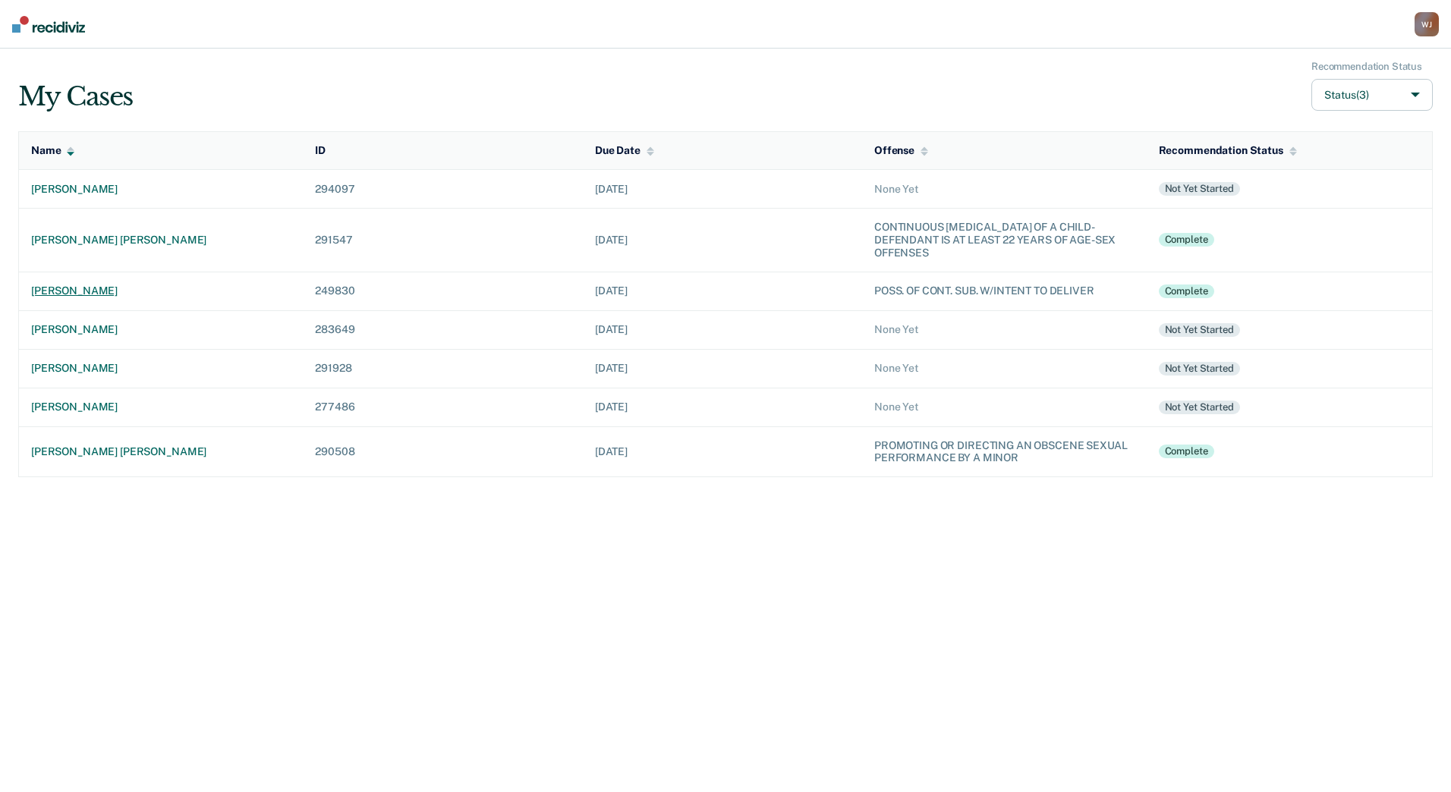
click at [100, 294] on div "[PERSON_NAME]" at bounding box center [161, 291] width 260 height 13
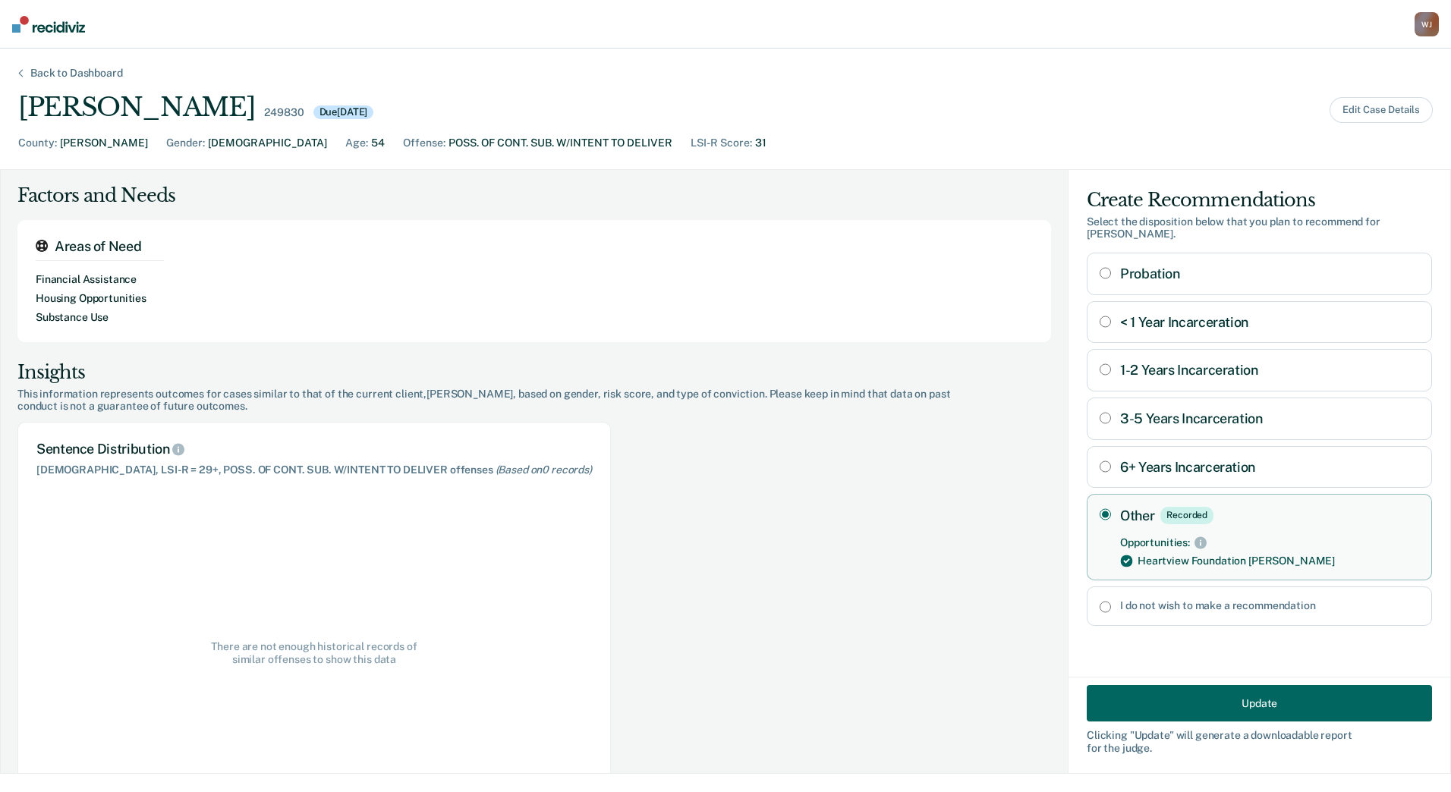
click at [1249, 702] on button "Update" at bounding box center [1259, 703] width 345 height 36
